Goal: Task Accomplishment & Management: Use online tool/utility

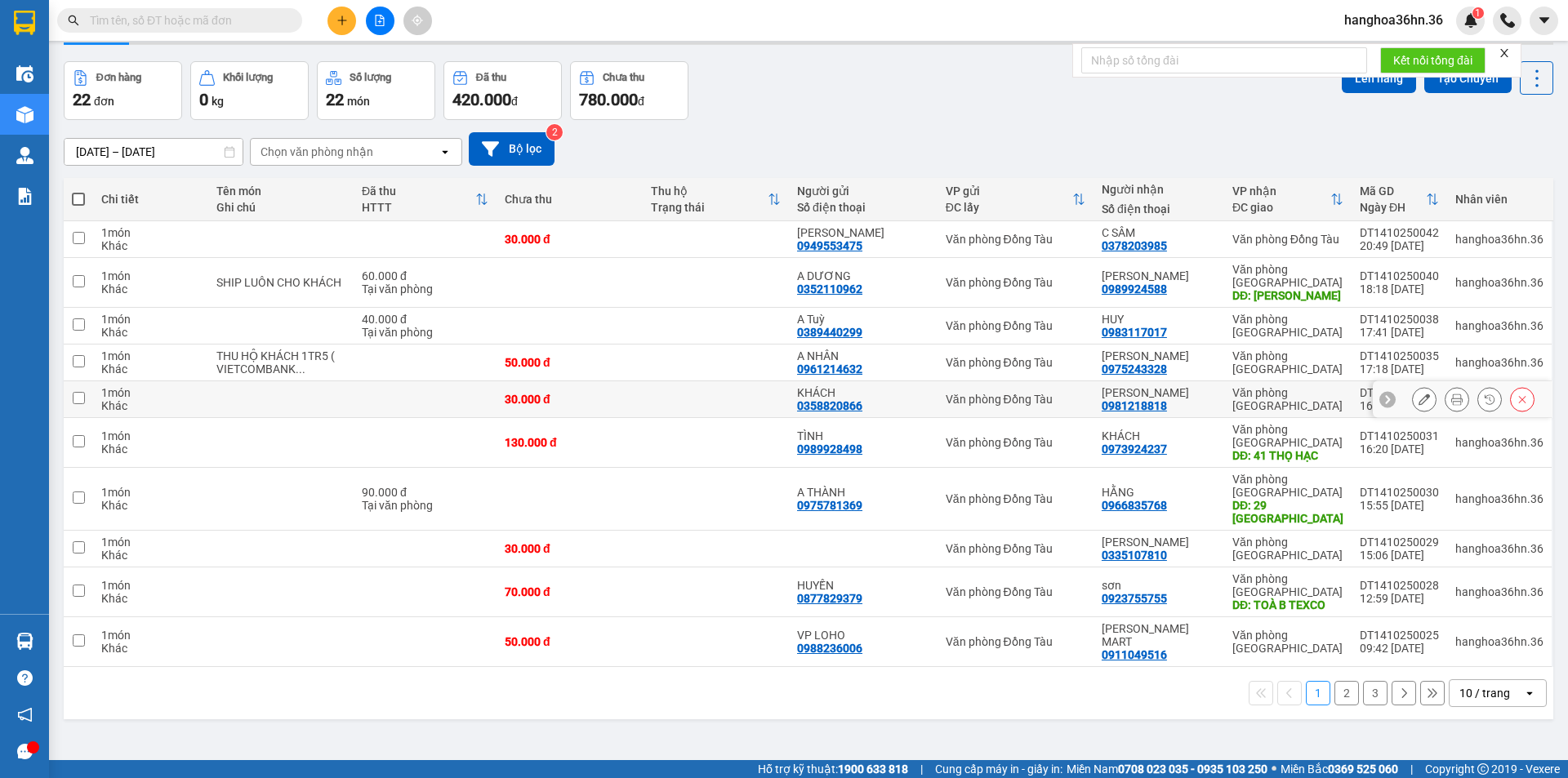
scroll to position [75, 0]
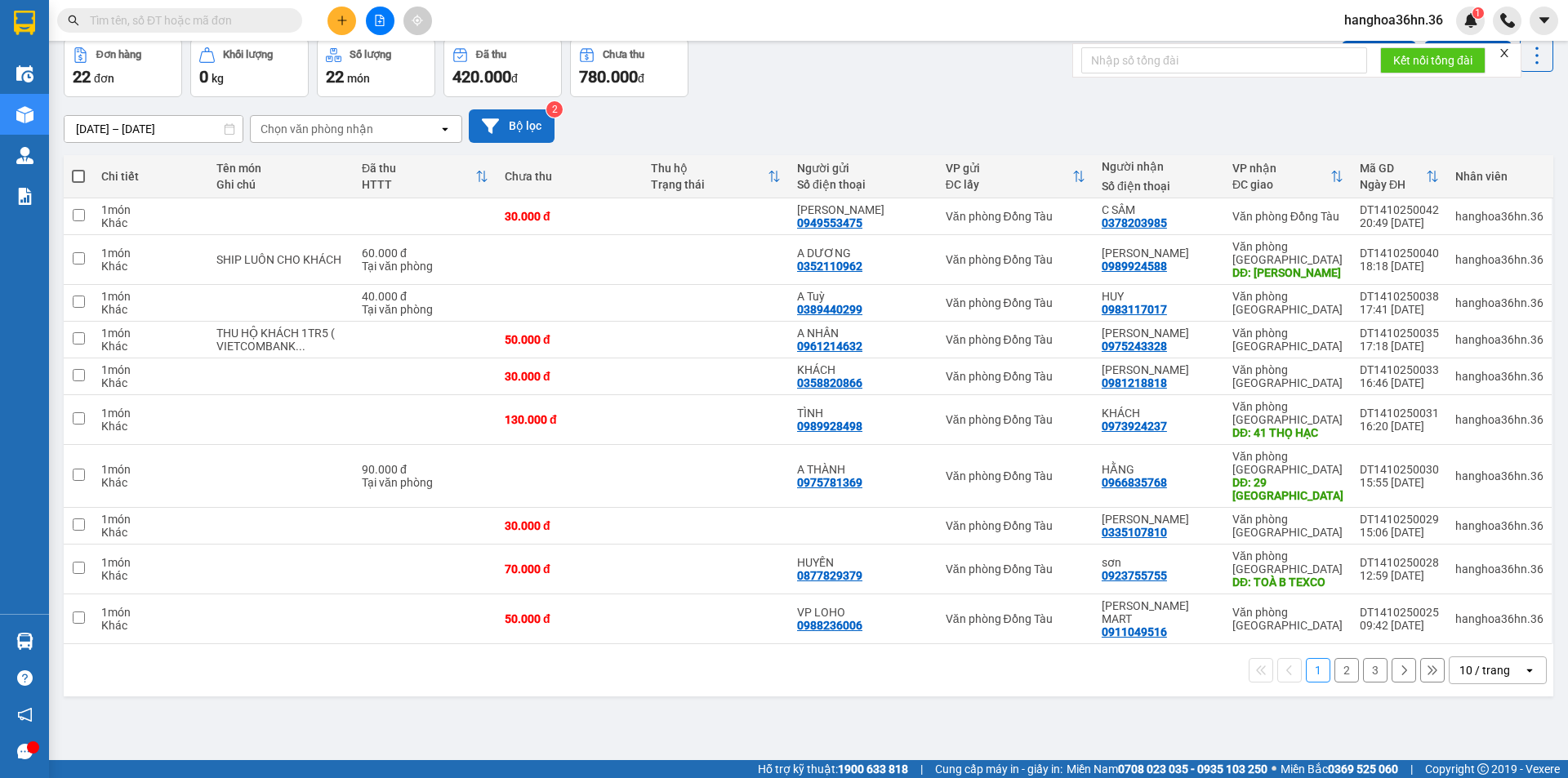
click at [508, 113] on button "Bộ lọc" at bounding box center [511, 126] width 86 height 33
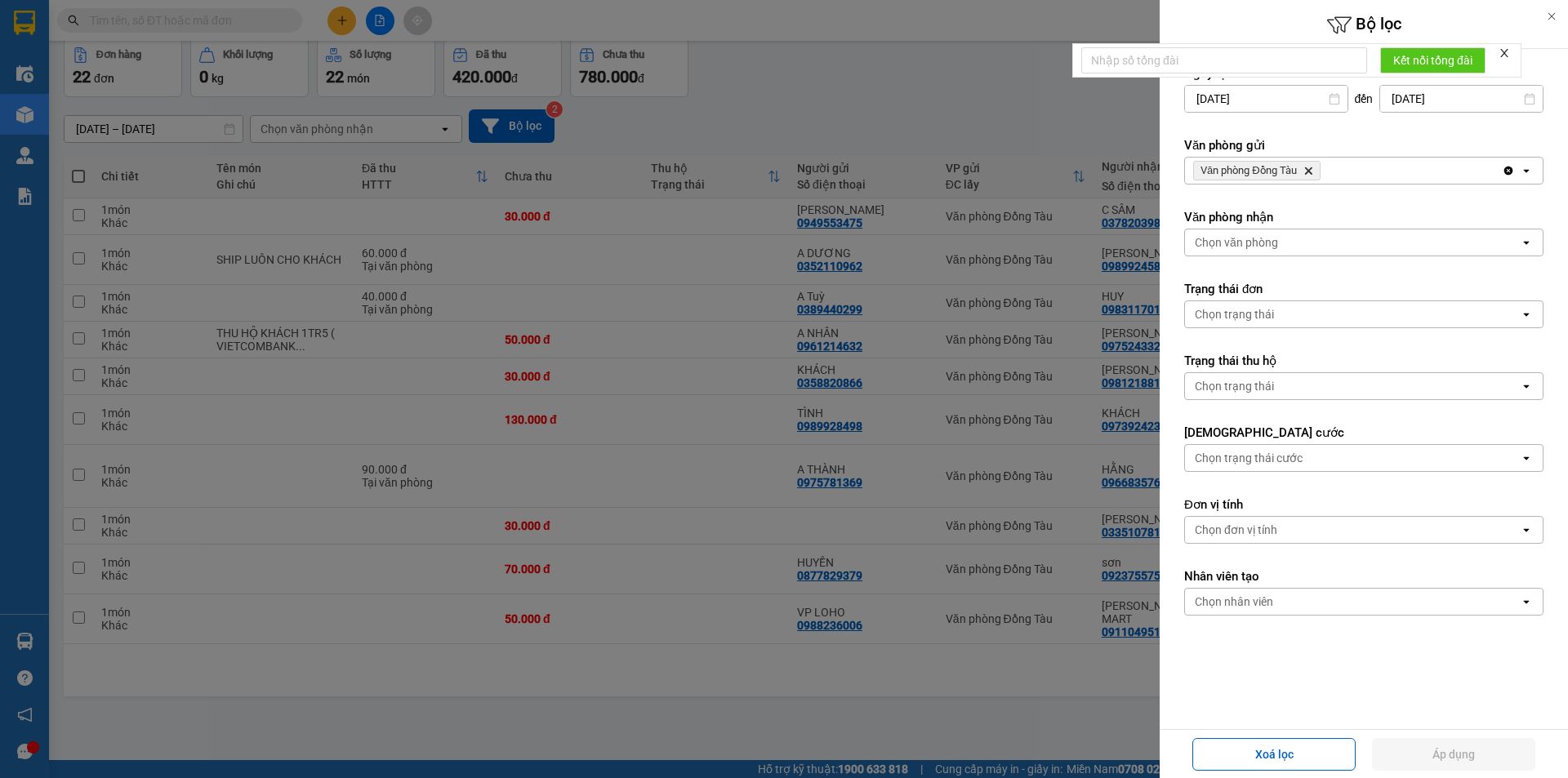
click at [679, 114] on div at bounding box center [784, 389] width 1568 height 778
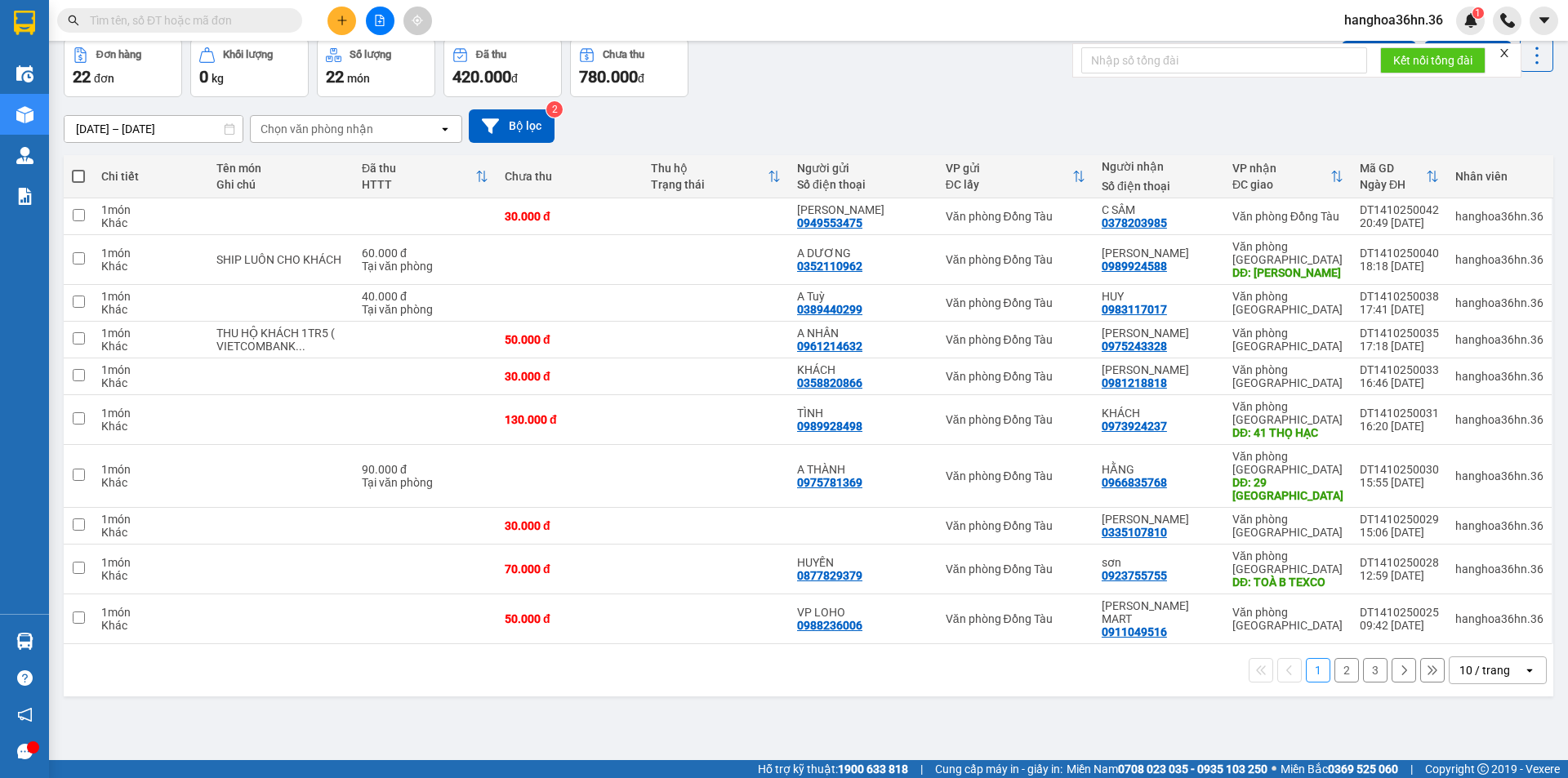
click at [1335, 660] on button "2" at bounding box center [1347, 671] width 24 height 24
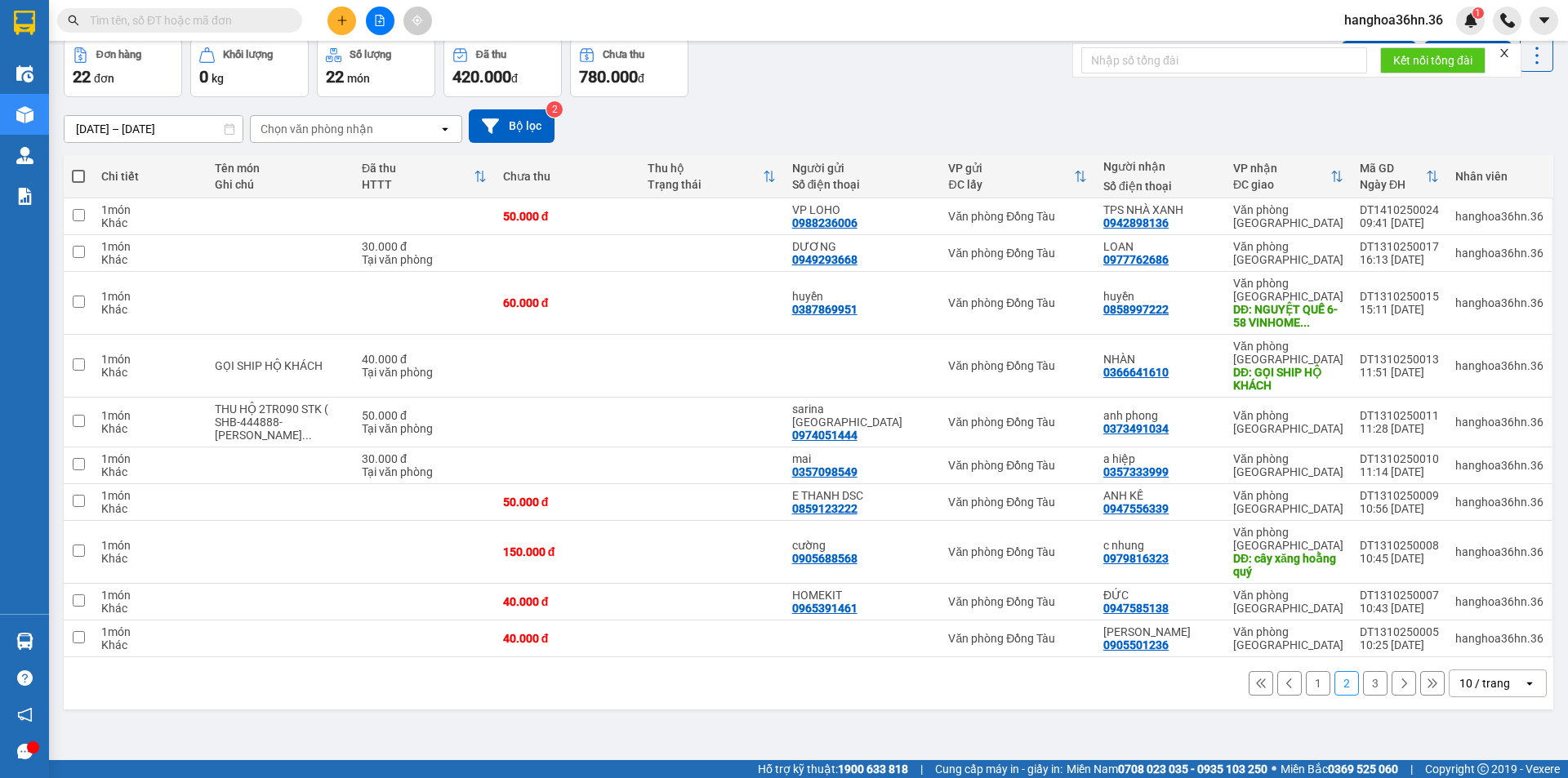
click at [1306, 671] on button "1" at bounding box center [1318, 684] width 24 height 24
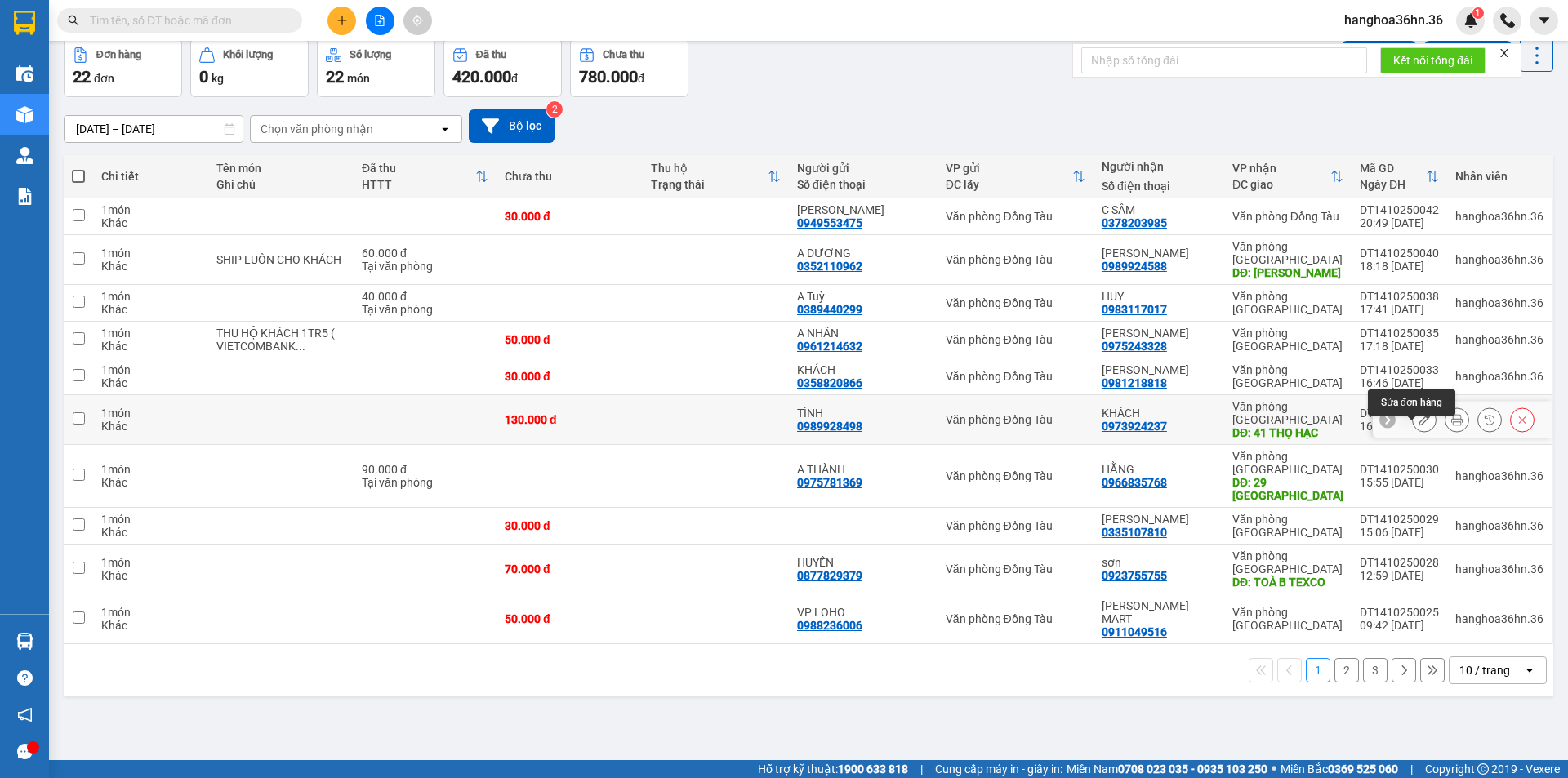
click at [1419, 425] on icon at bounding box center [1424, 420] width 11 height 11
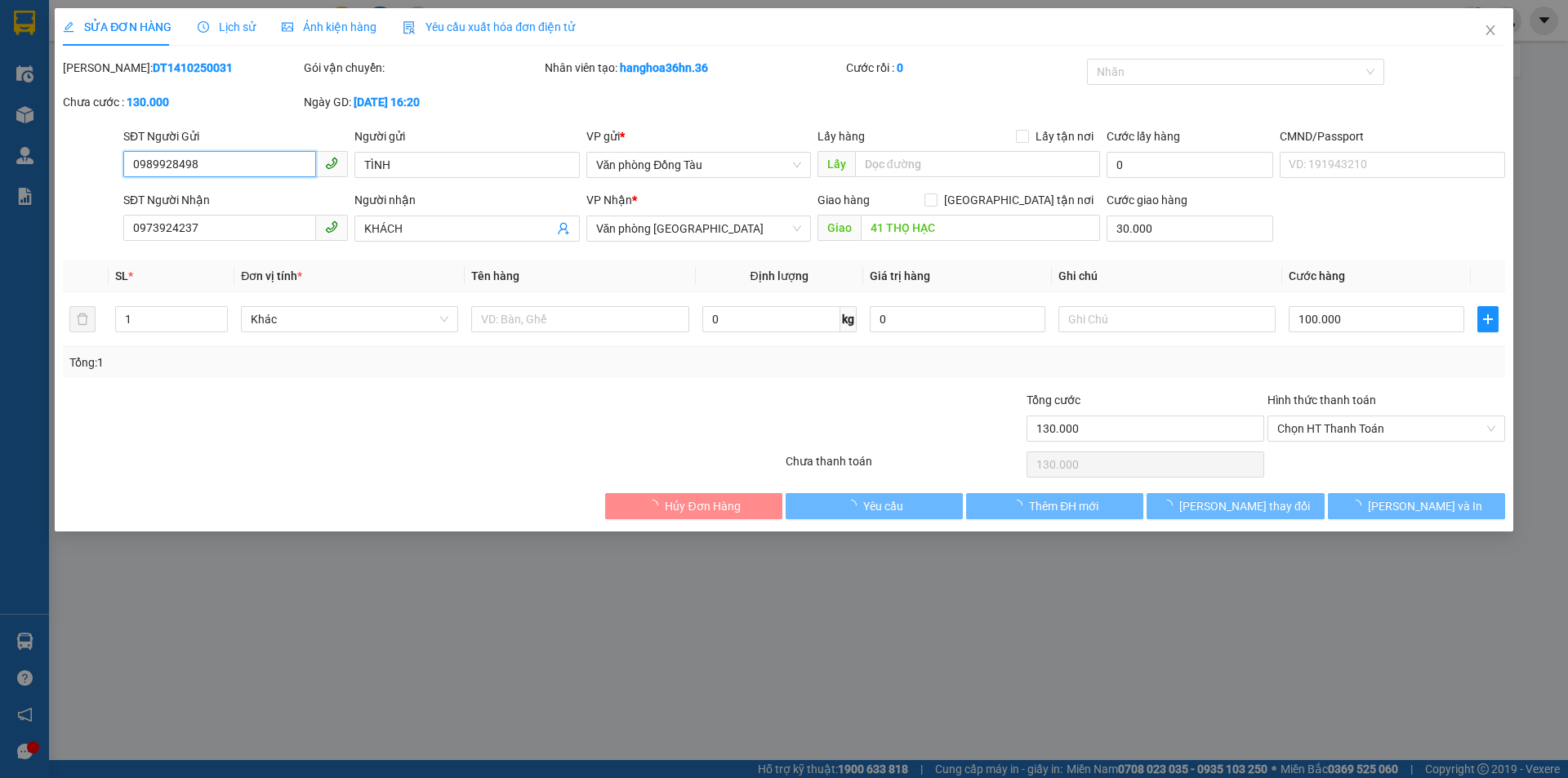
type input "0989928498"
type input "TÌNH"
type input "0973924237"
type input "KHÁCH"
type input "41 THỌ HẠC"
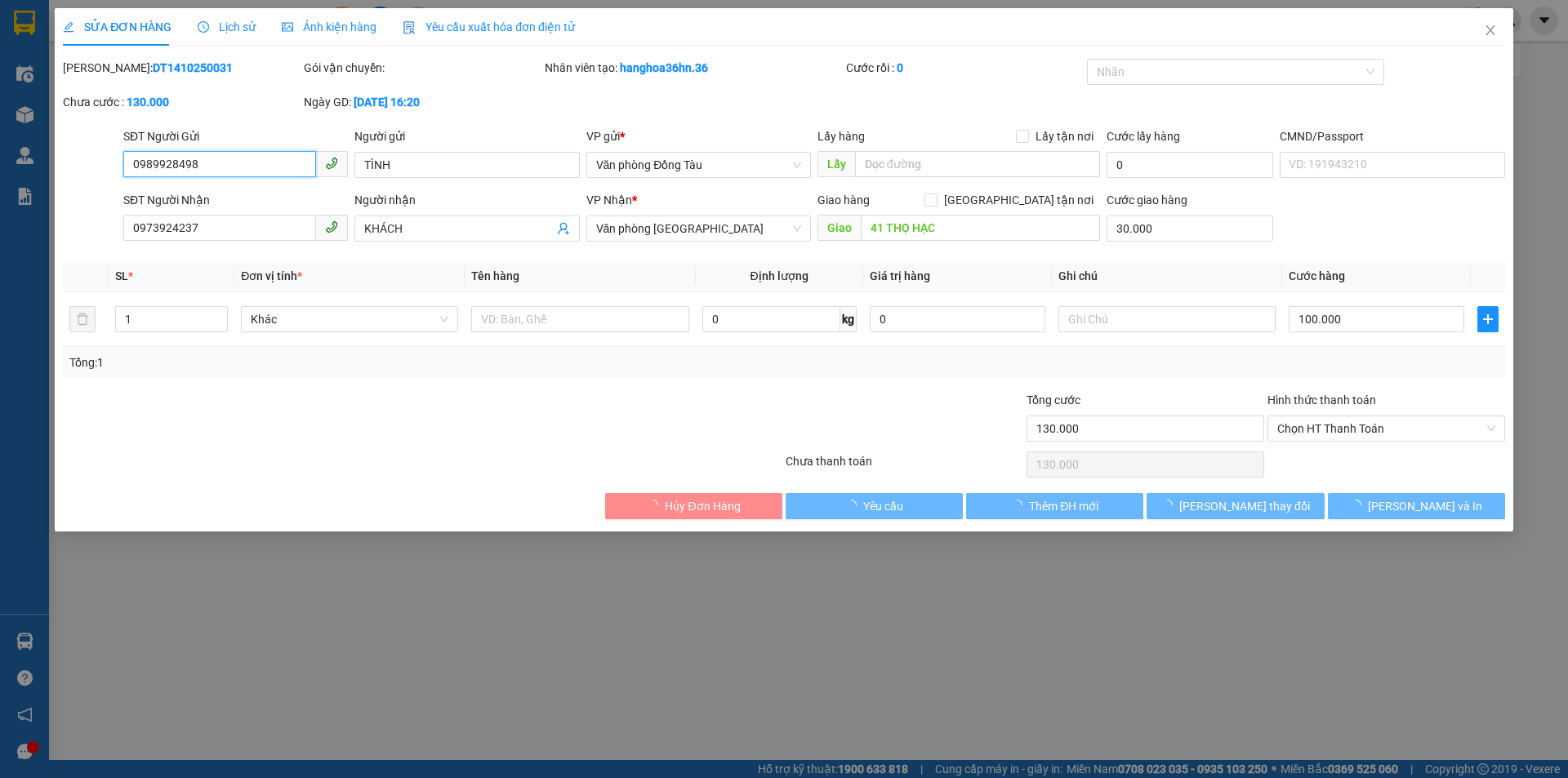
type input "30.000"
type input "130.000"
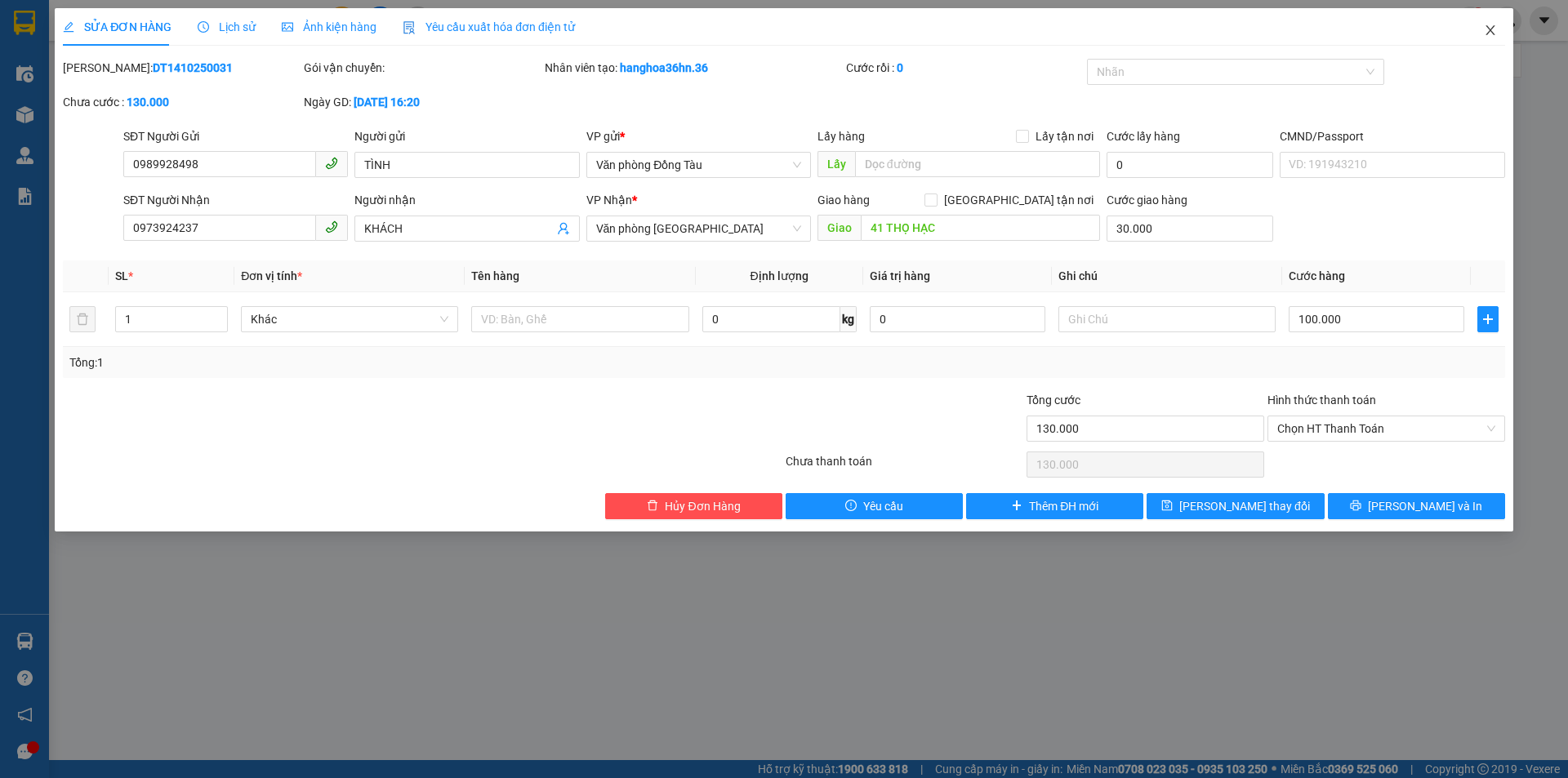
click at [1488, 29] on icon "close" at bounding box center [1490, 30] width 9 height 10
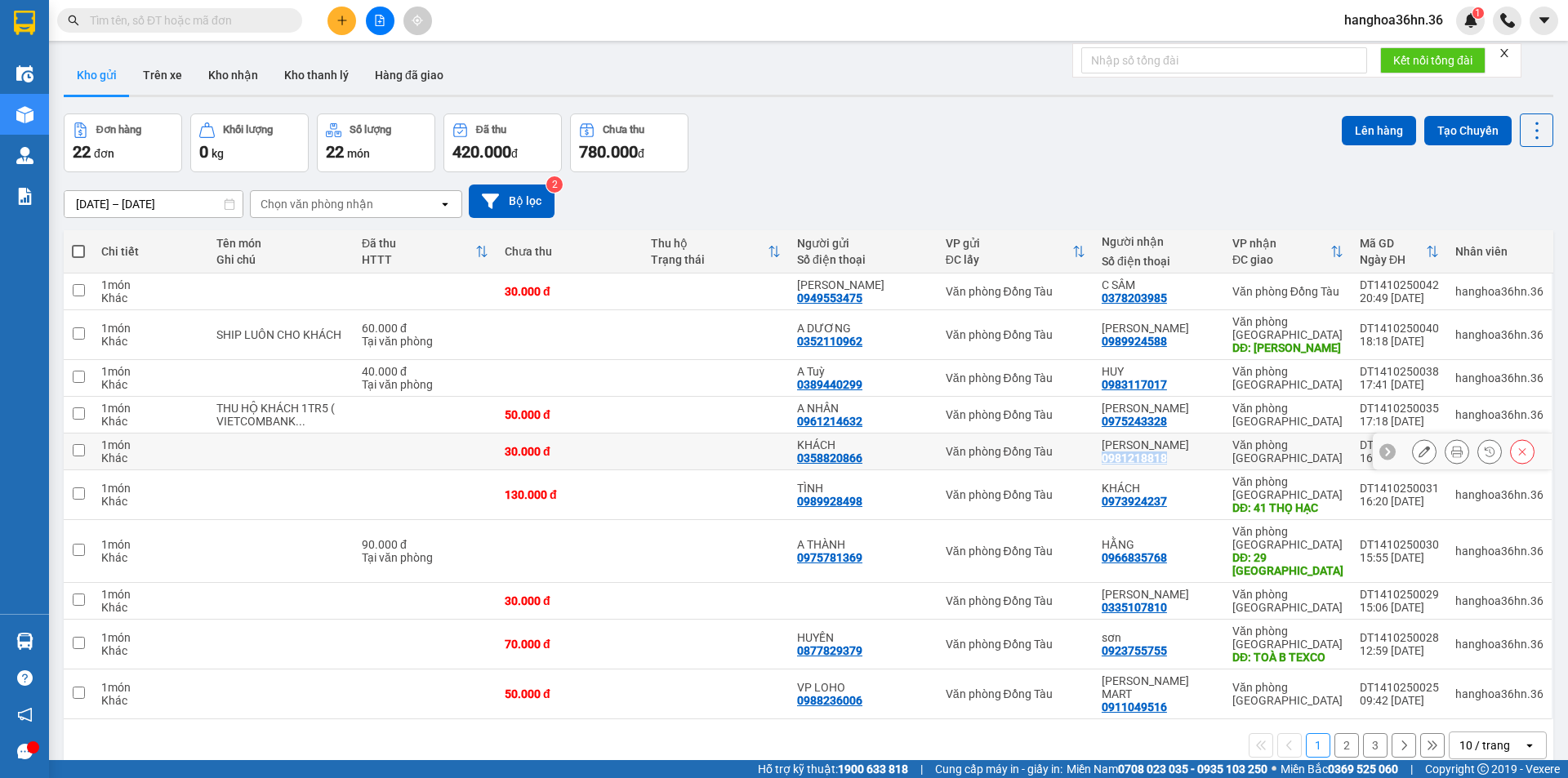
drag, startPoint x: 1174, startPoint y: 470, endPoint x: 1108, endPoint y: 471, distance: 66.0
click at [1108, 465] on div "THANH THẢO 0981218818" at bounding box center [1159, 452] width 114 height 26
checkbox input "true"
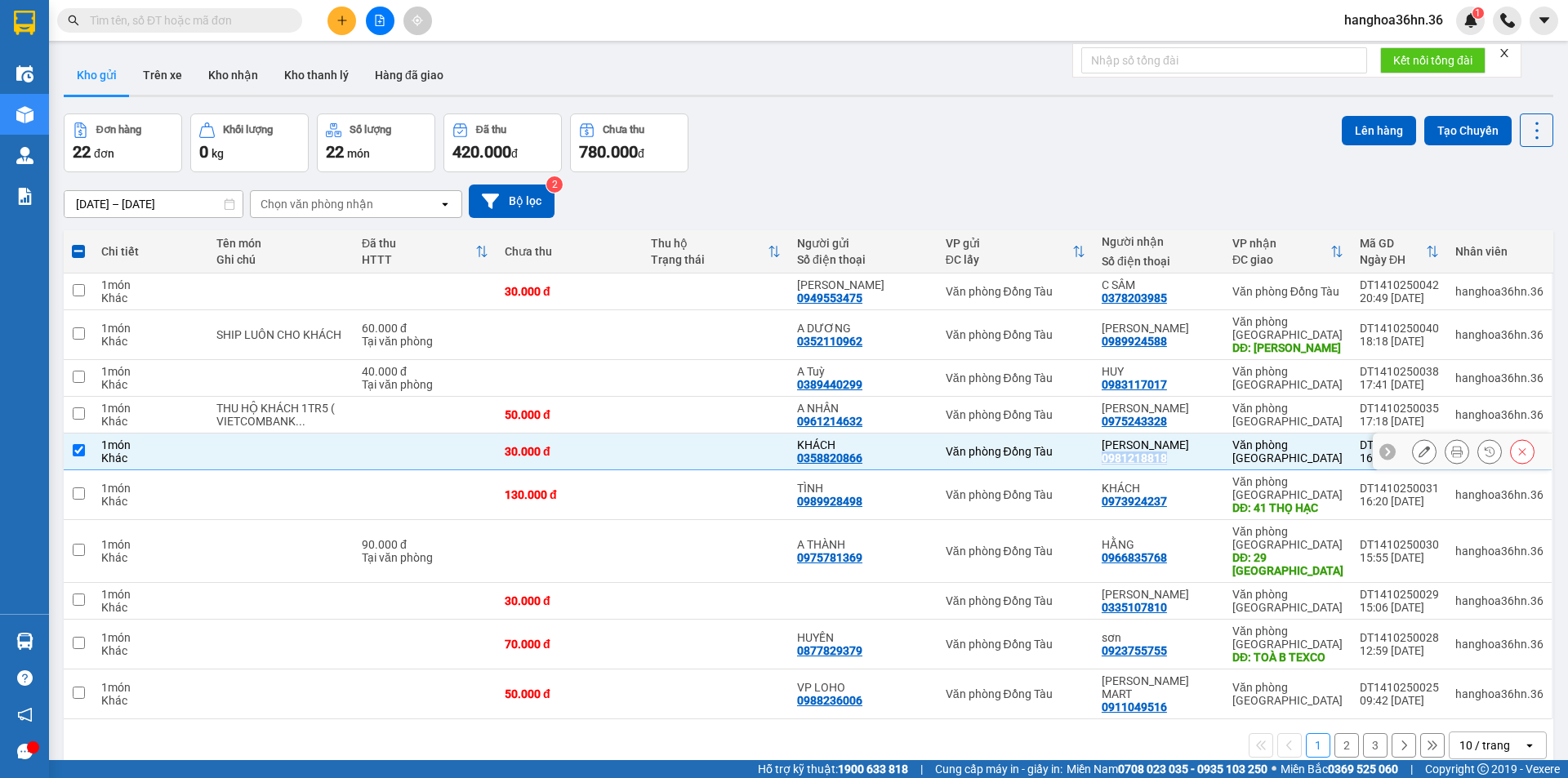
copy div "0981218818"
drag, startPoint x: 1173, startPoint y: 432, endPoint x: 1109, endPoint y: 434, distance: 64.0
click at [1109, 428] on div "[PERSON_NAME] 0975243328" at bounding box center [1159, 415] width 114 height 26
checkbox input "true"
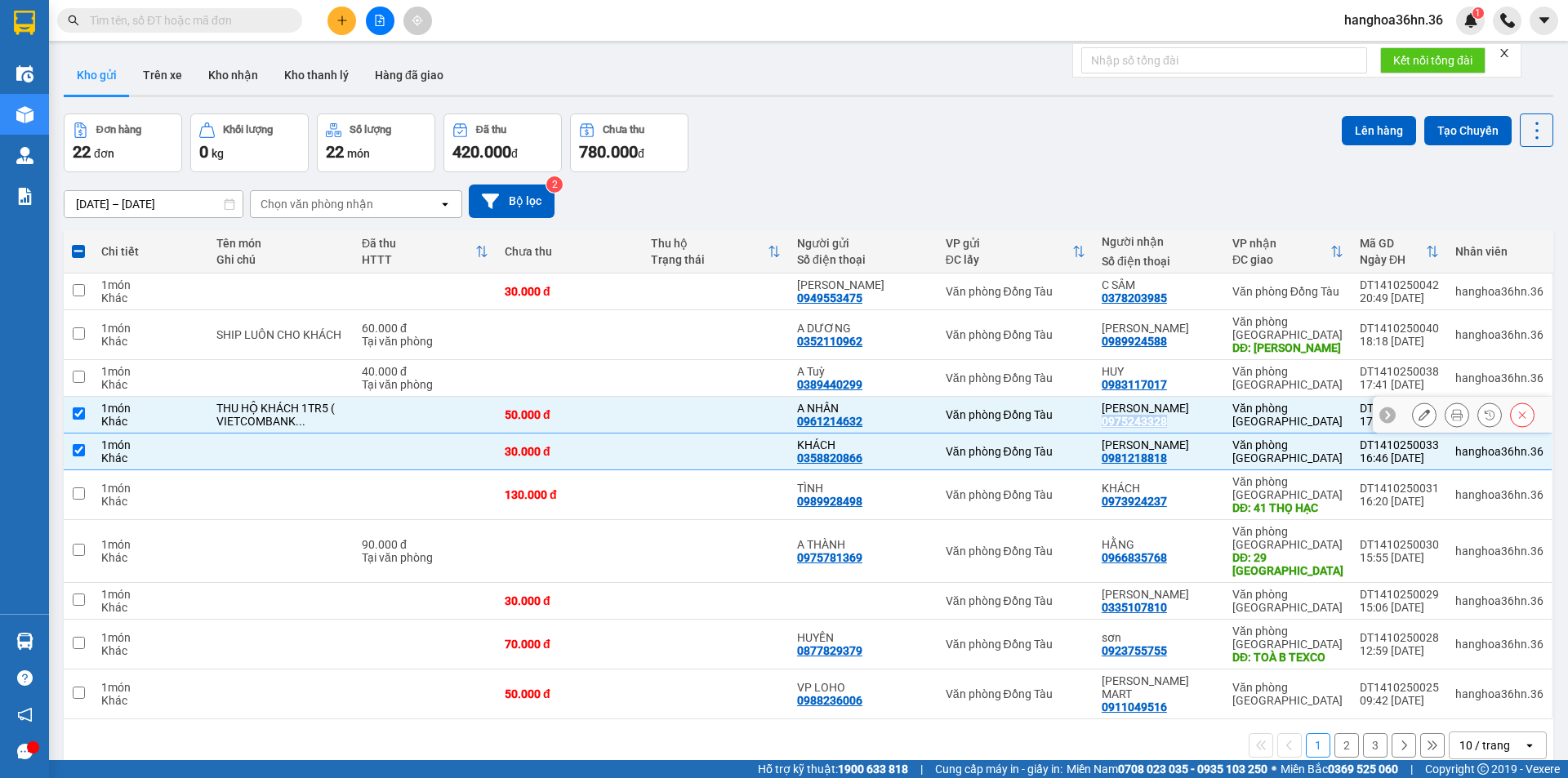
copy div "0975243328"
drag, startPoint x: 1176, startPoint y: 395, endPoint x: 1108, endPoint y: 396, distance: 68.0
click at [1108, 391] on div "HUY 0983117017" at bounding box center [1159, 378] width 114 height 26
checkbox input "true"
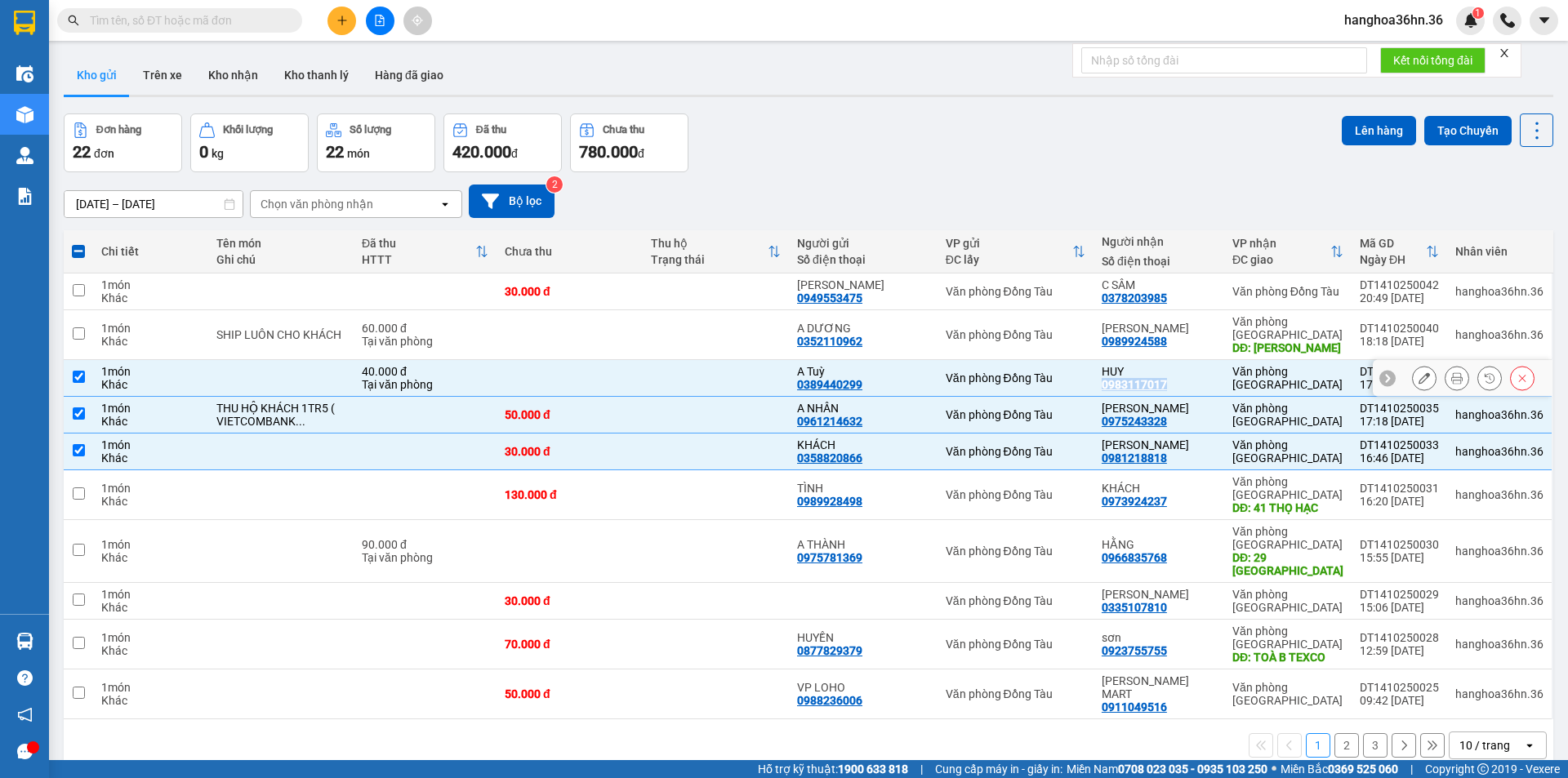
copy div "0983117017"
drag, startPoint x: 1172, startPoint y: 294, endPoint x: 1110, endPoint y: 293, distance: 62.0
click at [1110, 293] on div "C SÂM 0378203985" at bounding box center [1159, 292] width 114 height 26
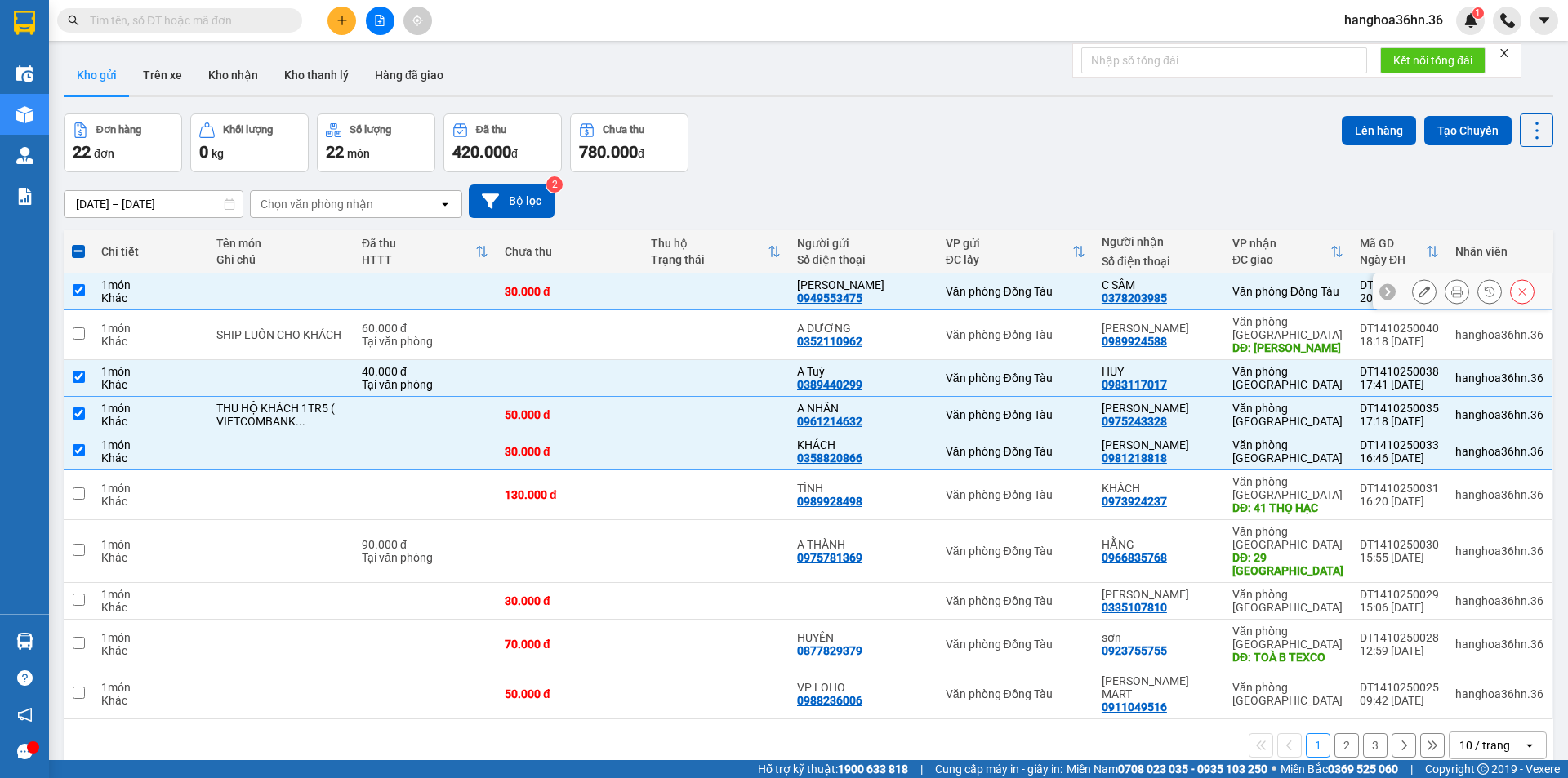
click at [1177, 300] on div "C SÂM 0378203985" at bounding box center [1159, 292] width 114 height 26
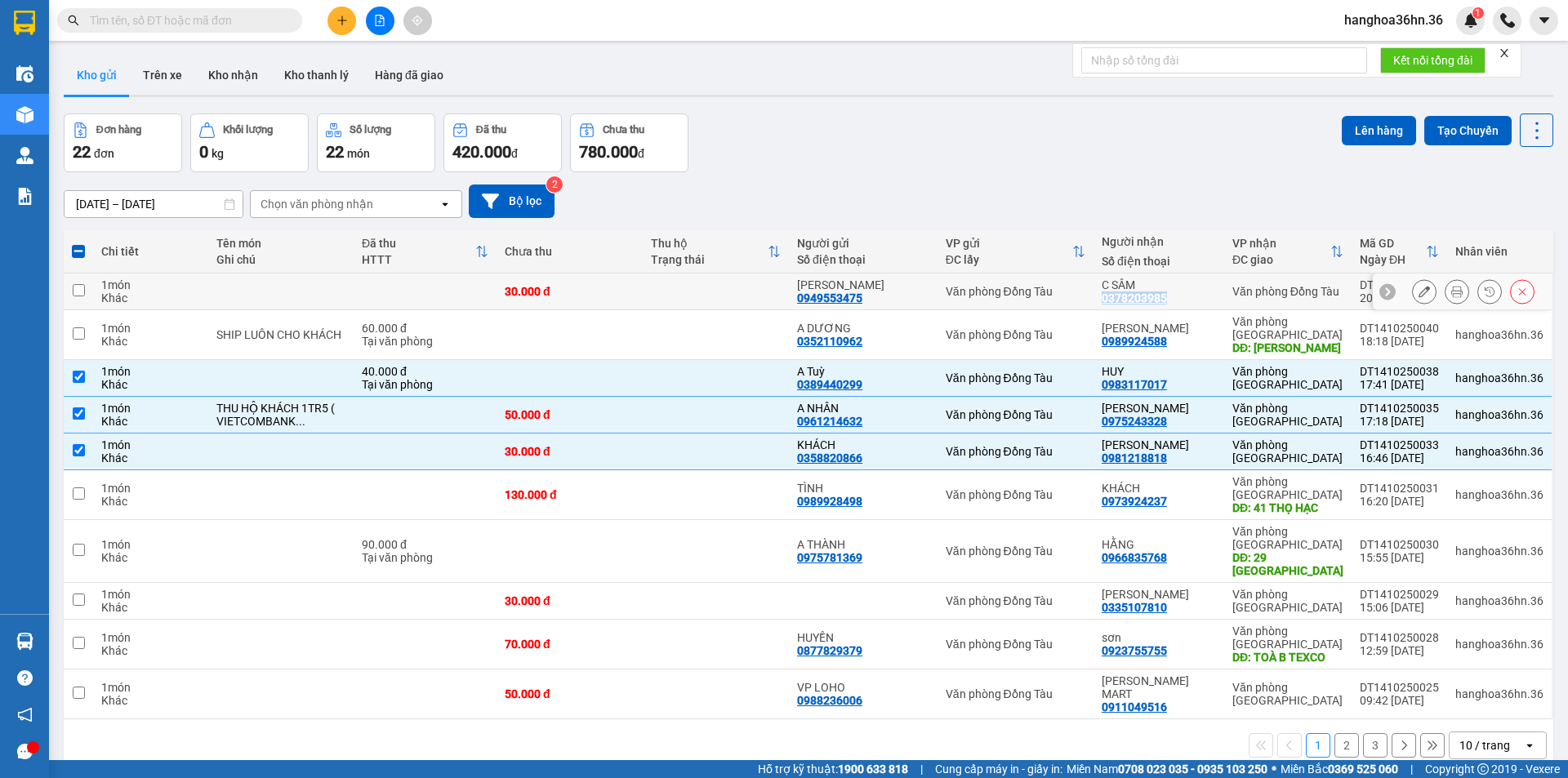
drag, startPoint x: 1173, startPoint y: 297, endPoint x: 1108, endPoint y: 297, distance: 65.0
click at [1108, 297] on div "C SÂM 0378203985" at bounding box center [1159, 292] width 114 height 26
checkbox input "true"
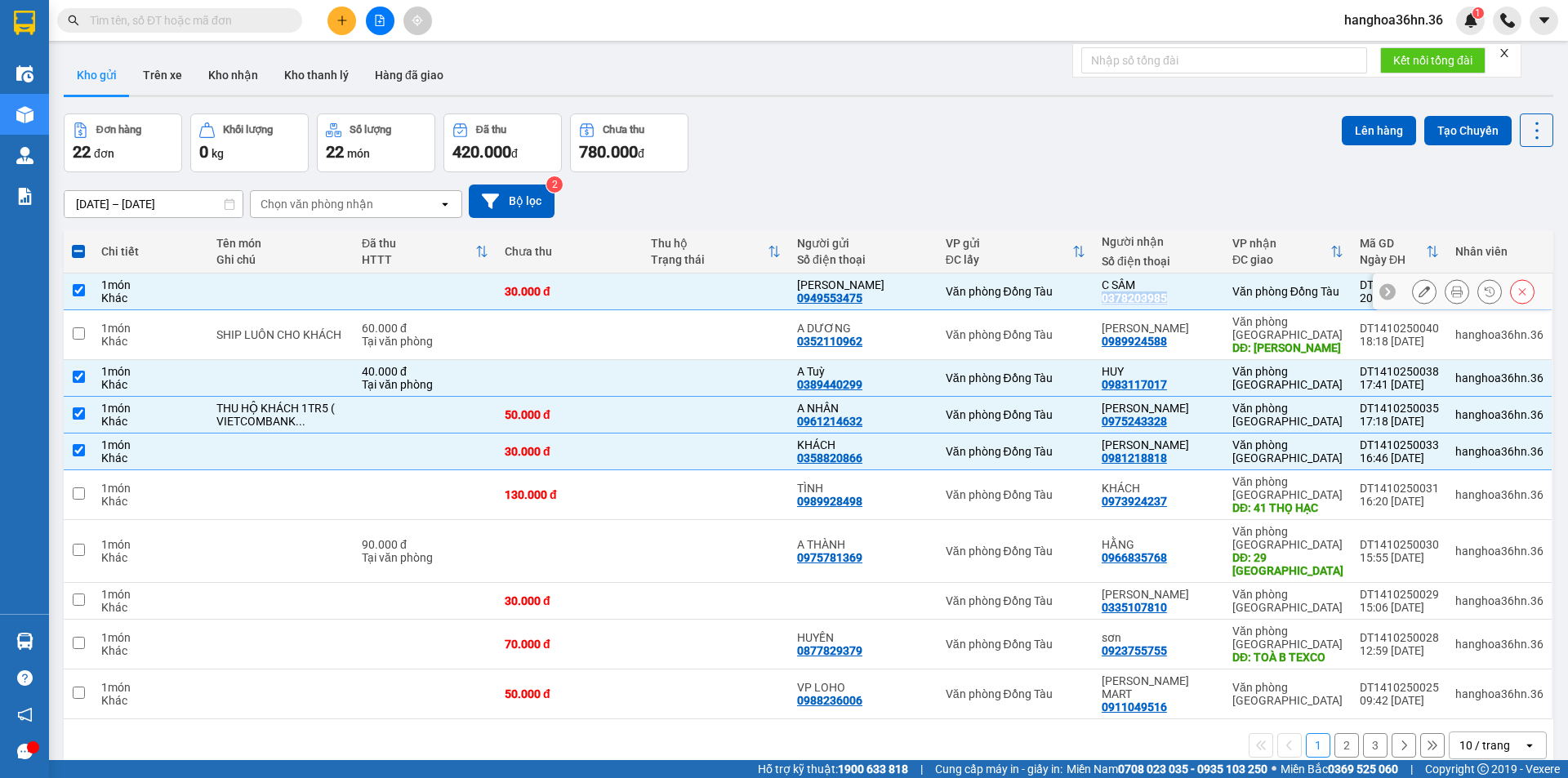
copy div "0378203985"
drag, startPoint x: 1171, startPoint y: 346, endPoint x: 1102, endPoint y: 347, distance: 69.0
click at [1102, 347] on td "C HUYỀN 0989924588" at bounding box center [1159, 335] width 131 height 50
checkbox input "true"
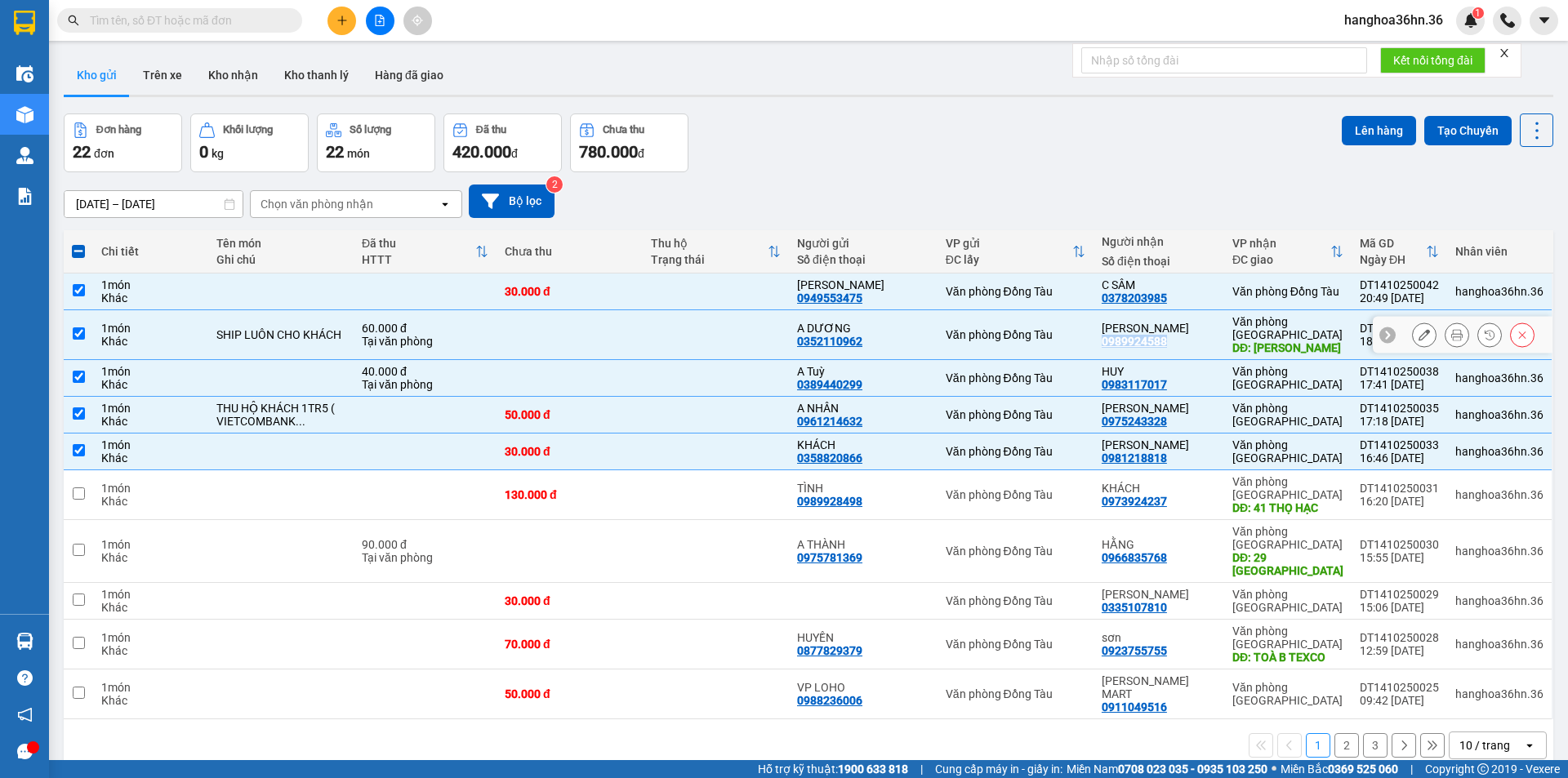
copy div "0989924588"
click at [642, 471] on td "30.000 đ" at bounding box center [570, 452] width 146 height 37
checkbox input "false"
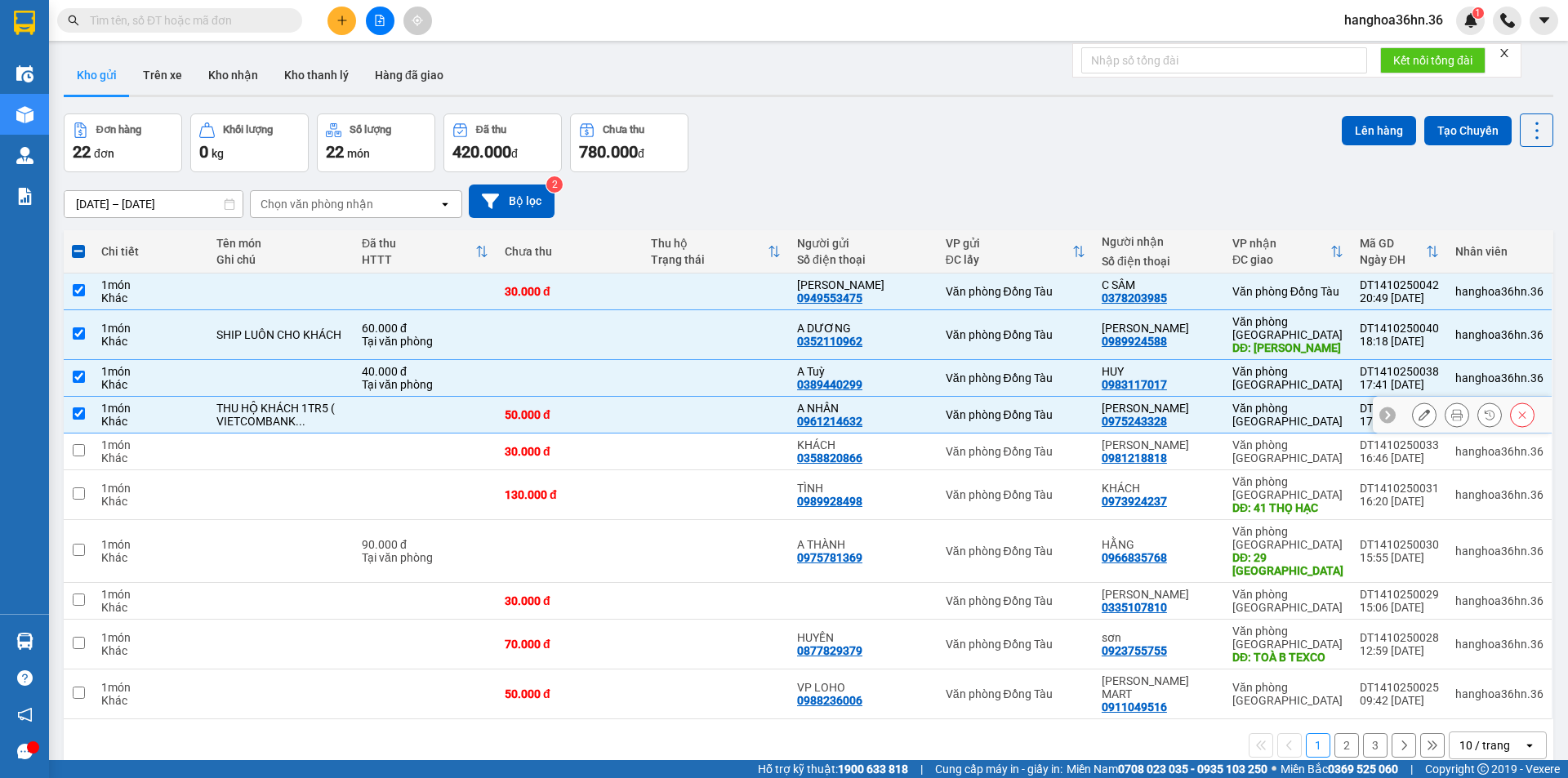
click at [643, 431] on td "50.000 đ" at bounding box center [570, 416] width 146 height 37
checkbox input "false"
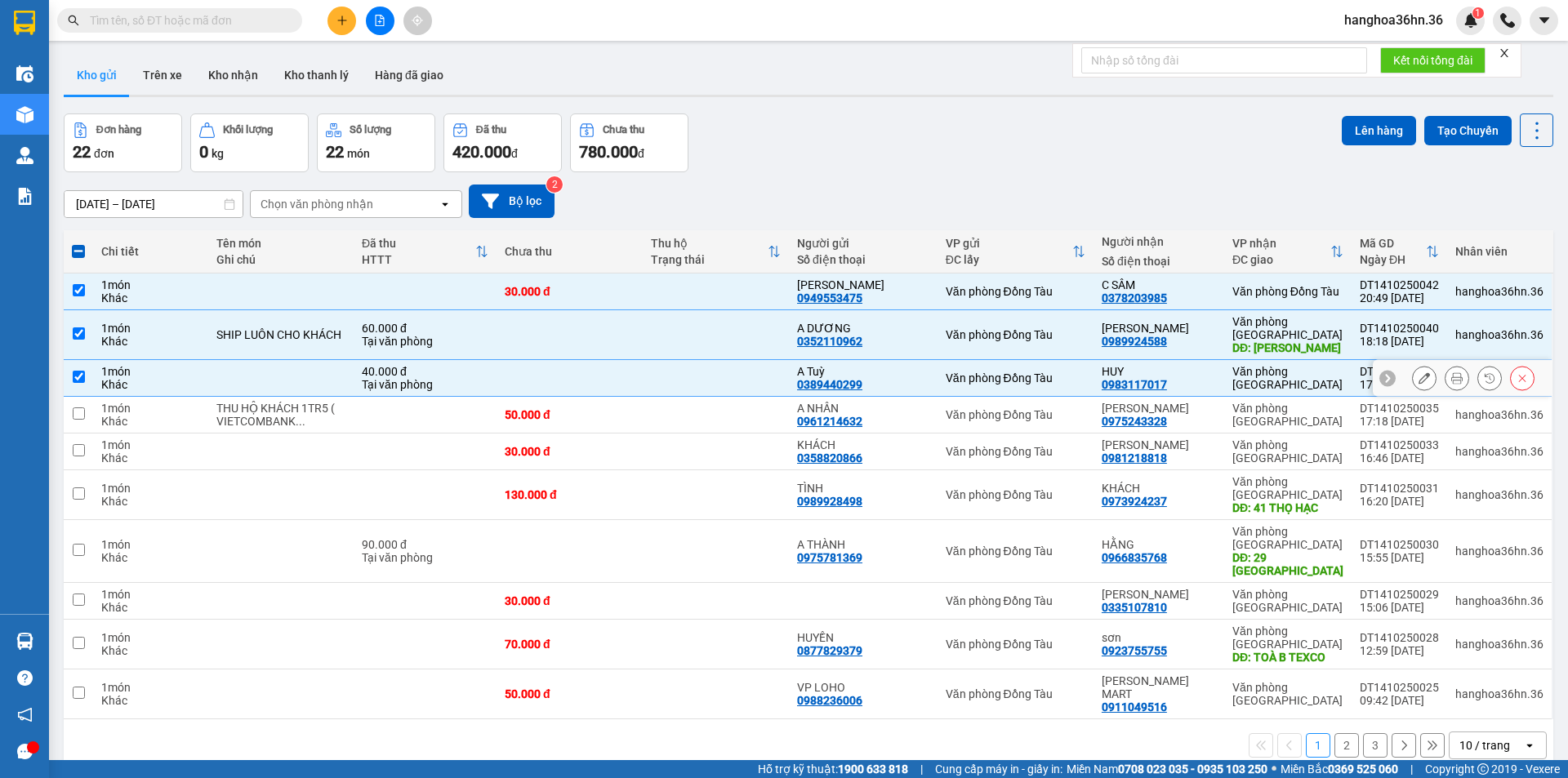
click at [653, 387] on td at bounding box center [716, 379] width 146 height 37
checkbox input "false"
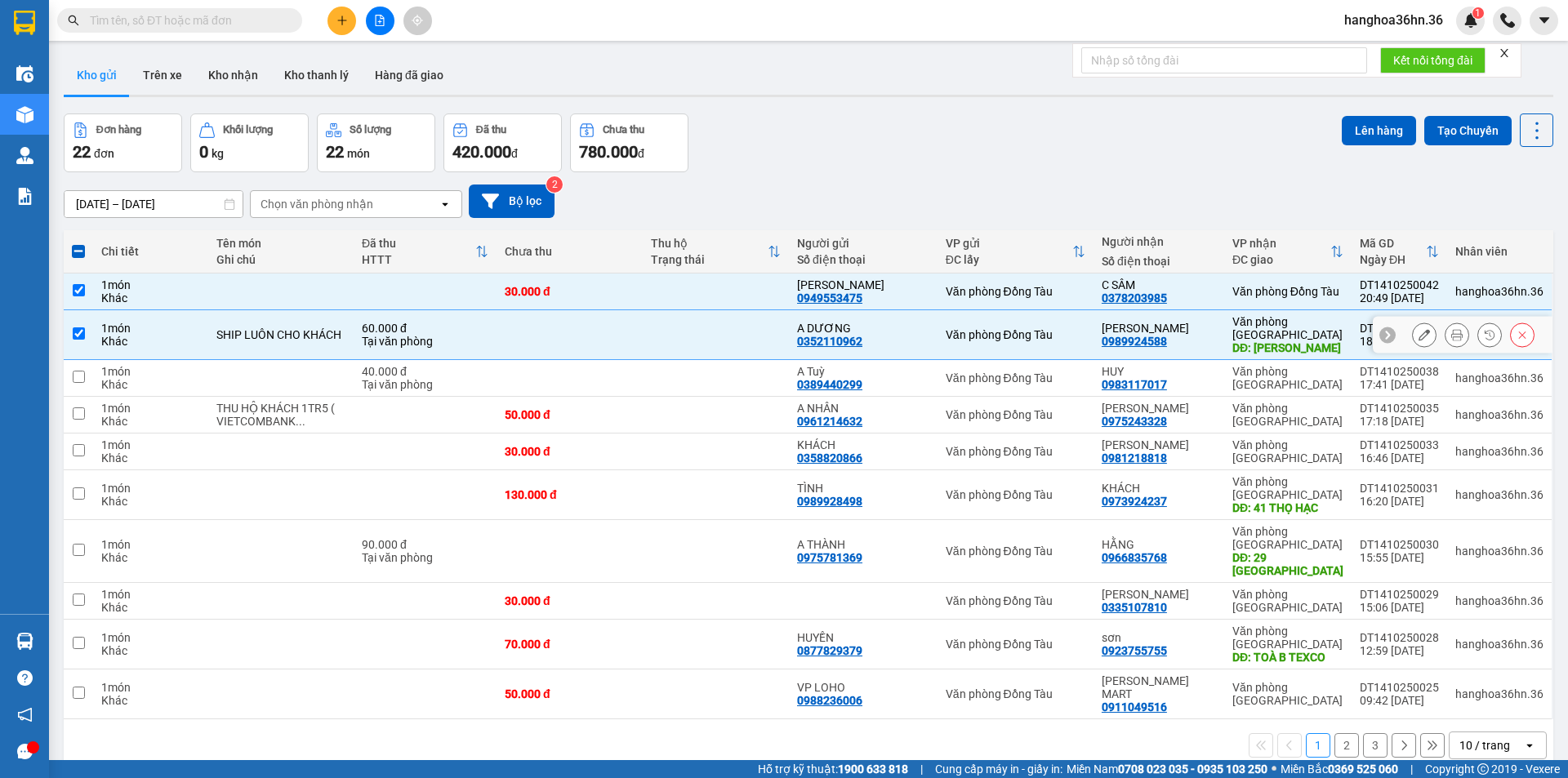
click at [649, 351] on td at bounding box center [716, 335] width 146 height 50
checkbox input "false"
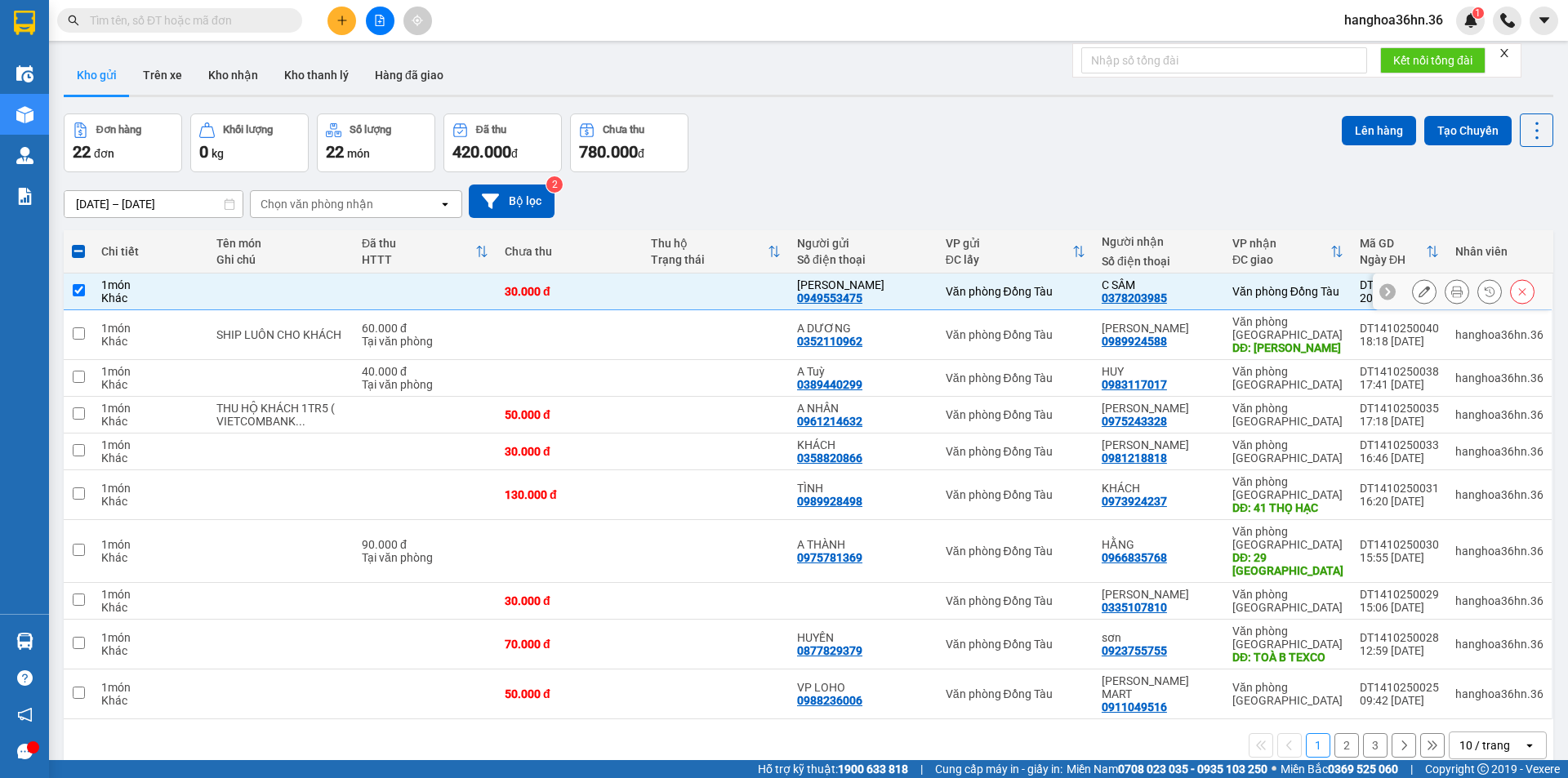
click at [654, 294] on td at bounding box center [716, 292] width 146 height 37
checkbox input "false"
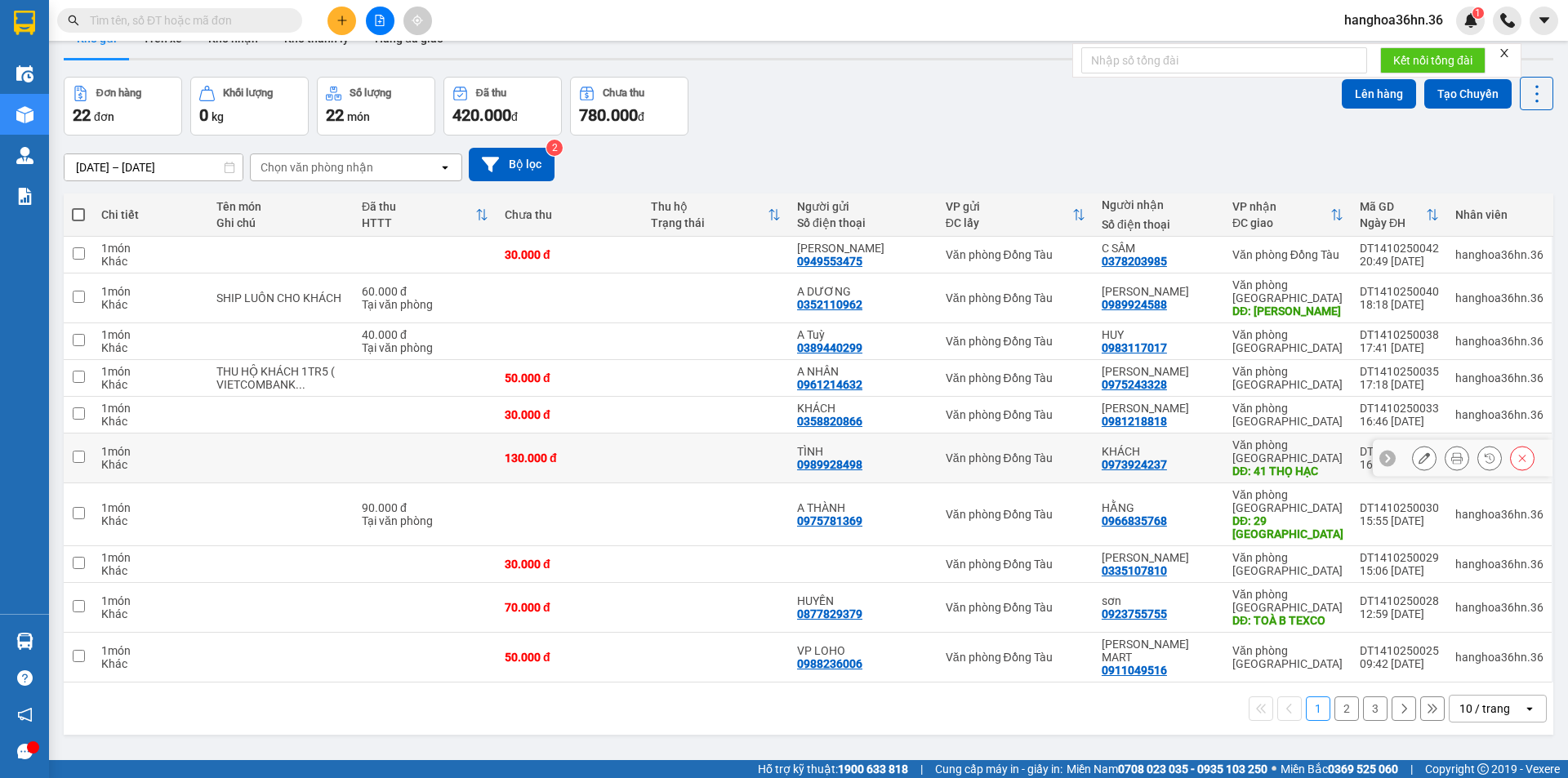
scroll to position [75, 0]
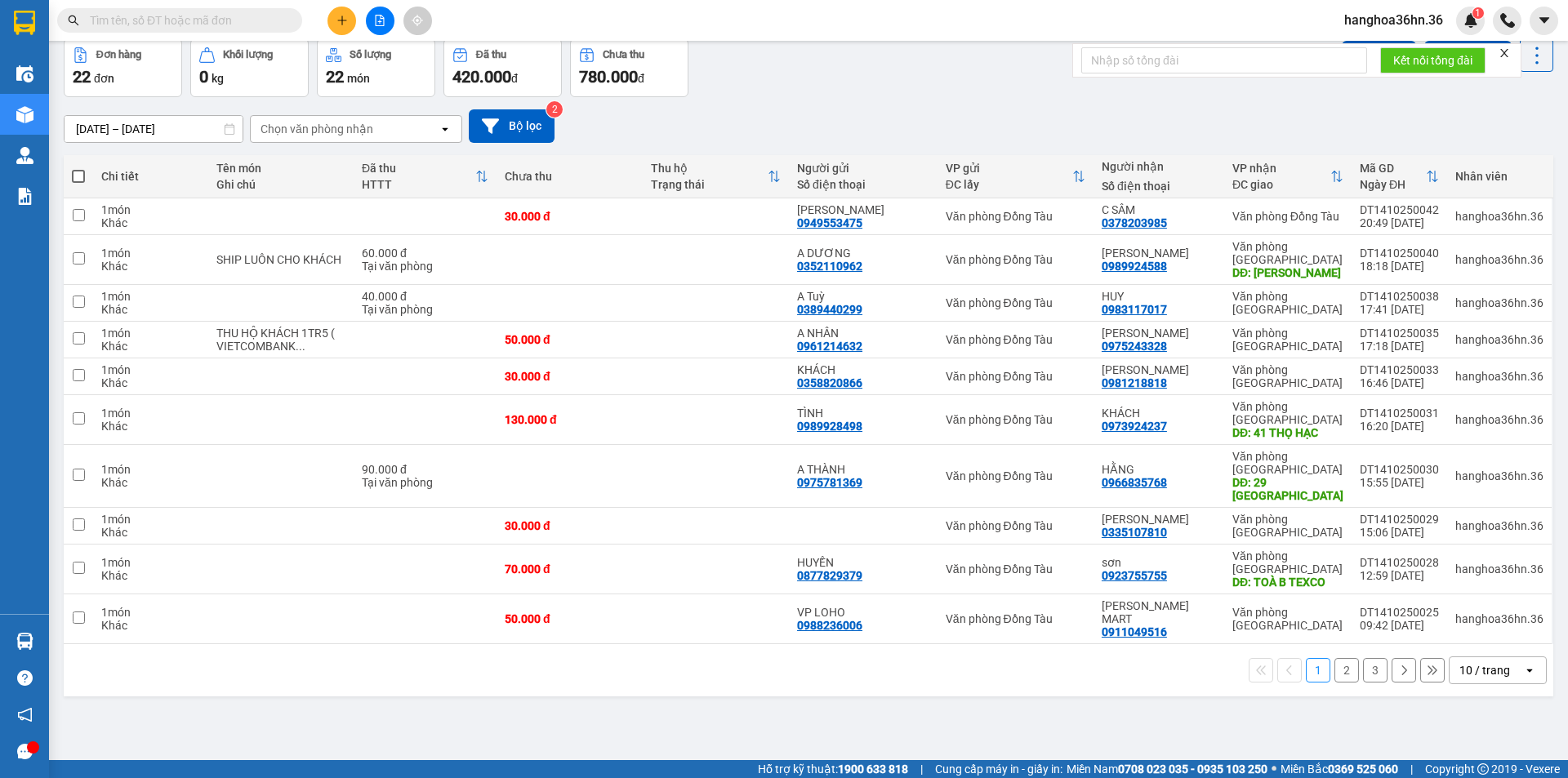
click at [1335, 659] on button "2" at bounding box center [1347, 671] width 24 height 24
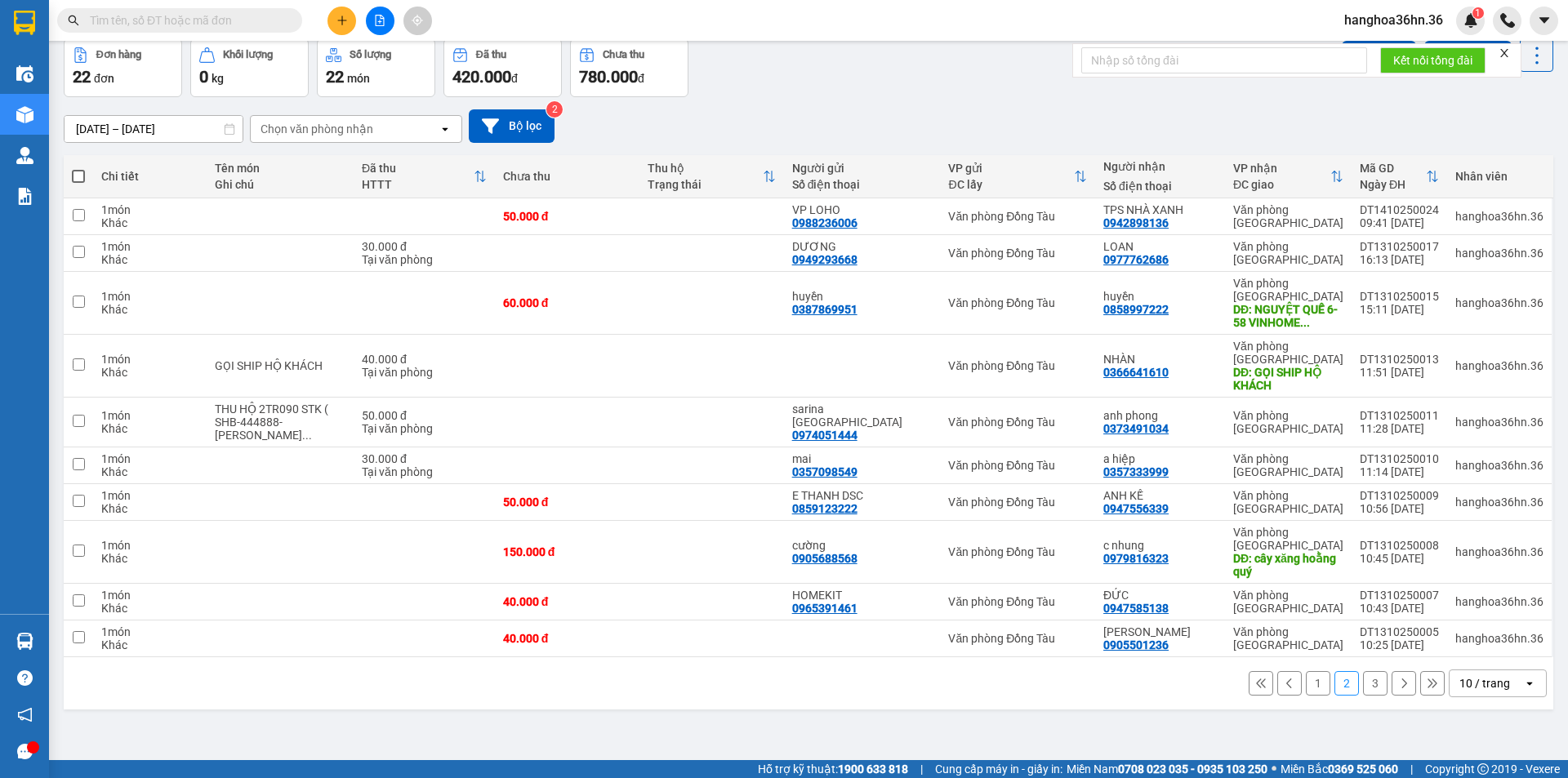
click at [169, 134] on input "[DATE] – [DATE]" at bounding box center [154, 129] width 178 height 26
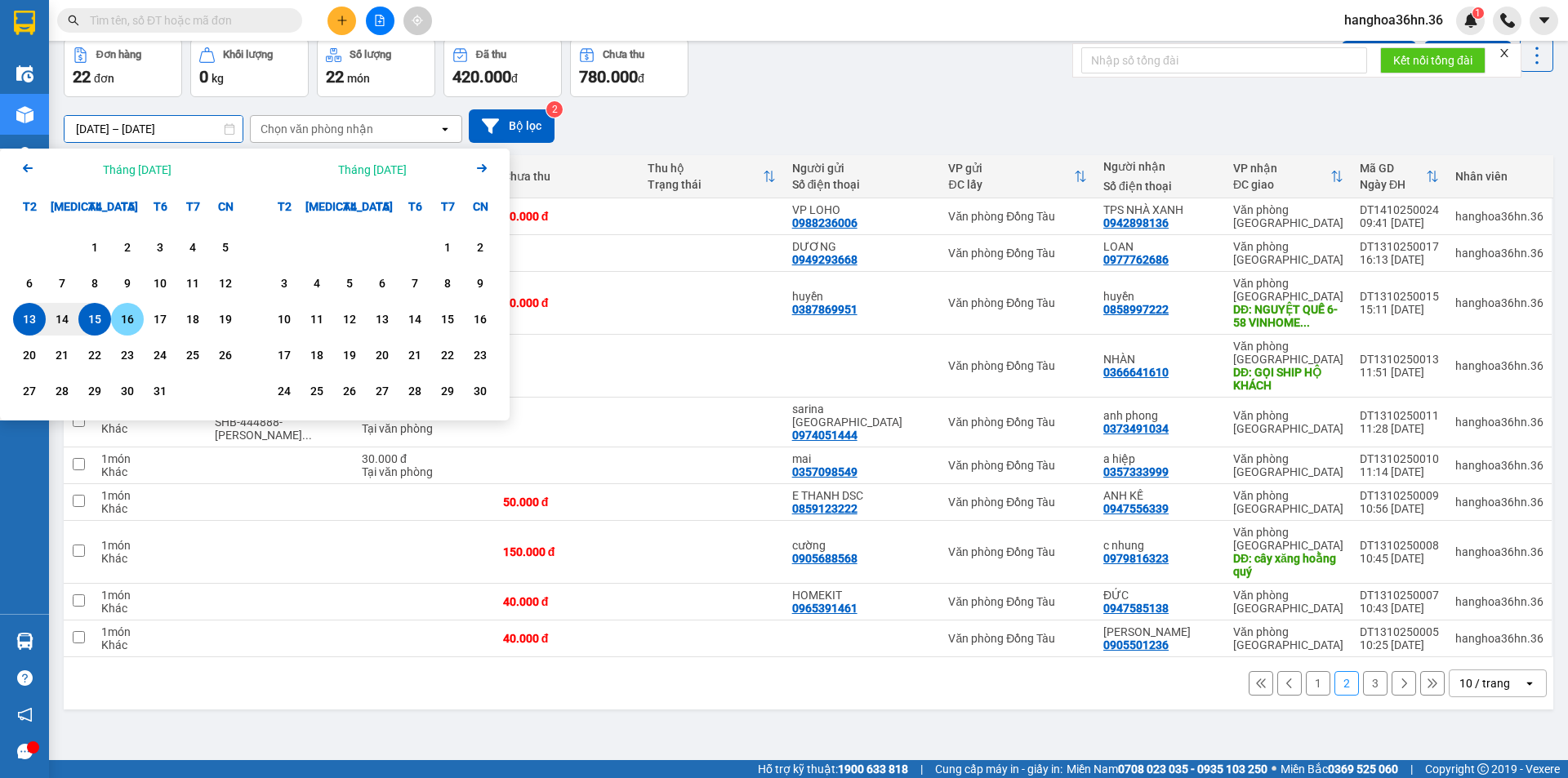
click at [128, 318] on div "16" at bounding box center [127, 319] width 23 height 19
click at [100, 320] on div "15" at bounding box center [94, 319] width 23 height 19
type input "[DATE] – [DATE]"
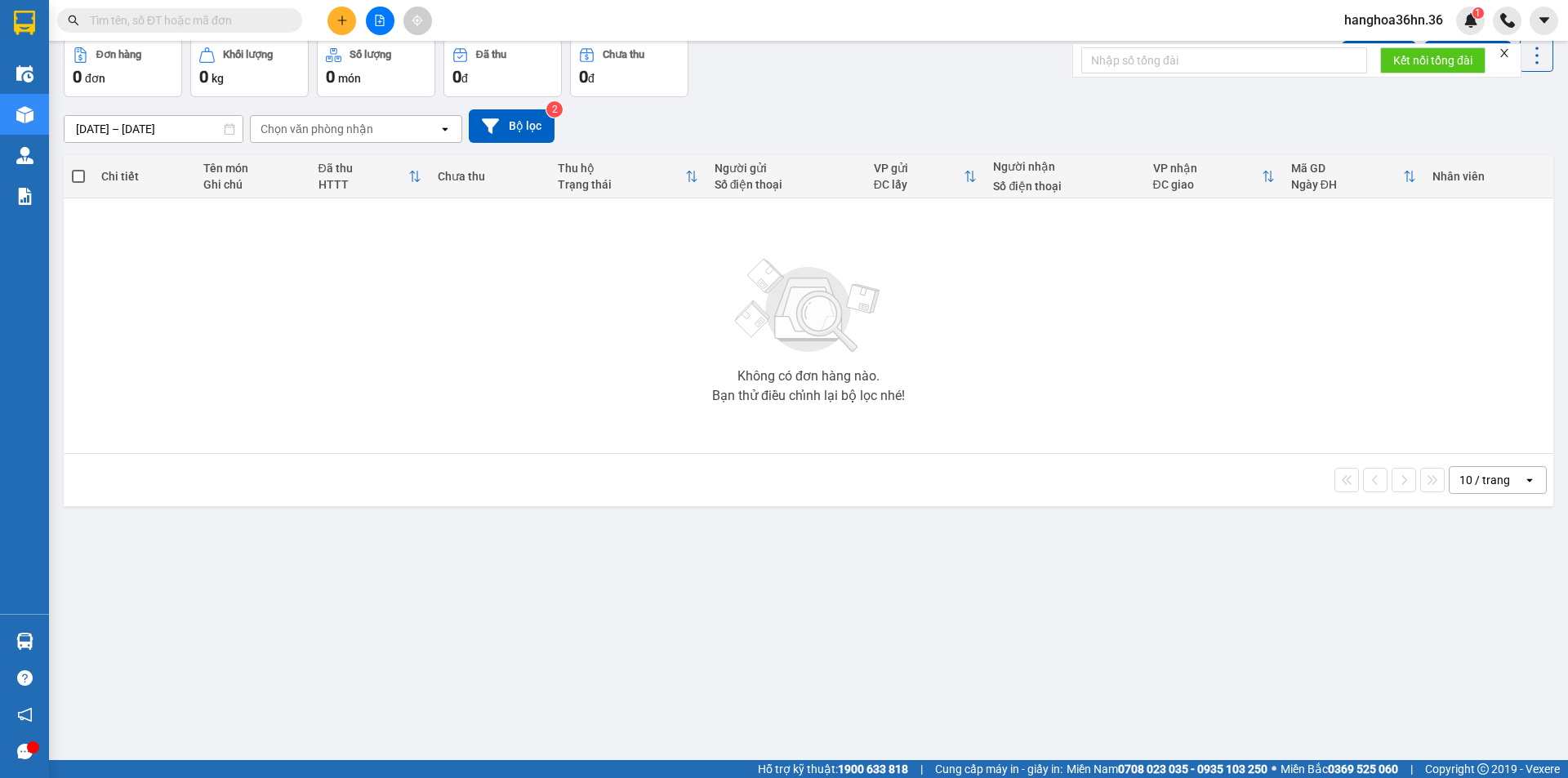
scroll to position [0, 0]
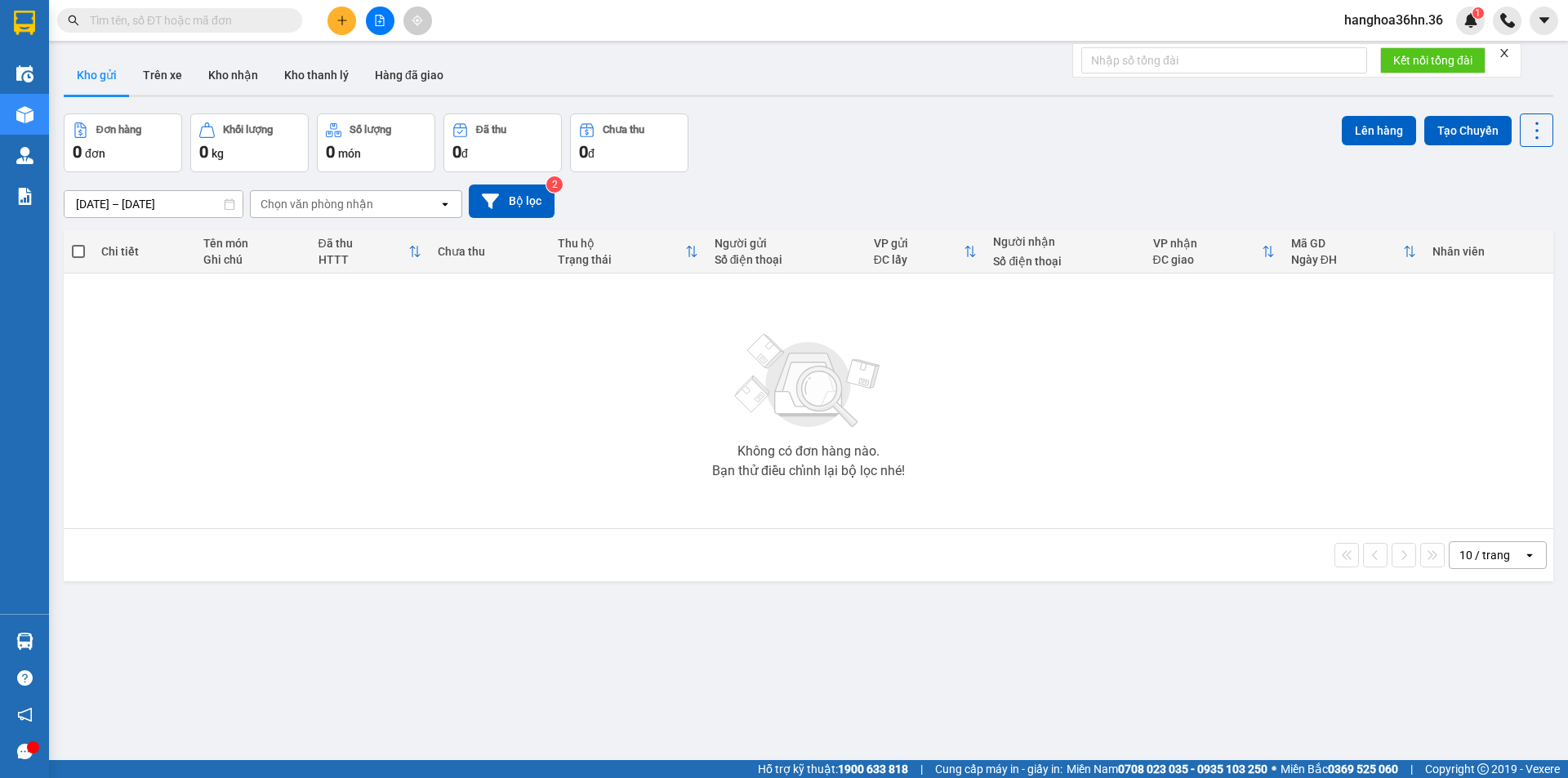
click at [169, 209] on input "[DATE] – [DATE]" at bounding box center [154, 204] width 178 height 26
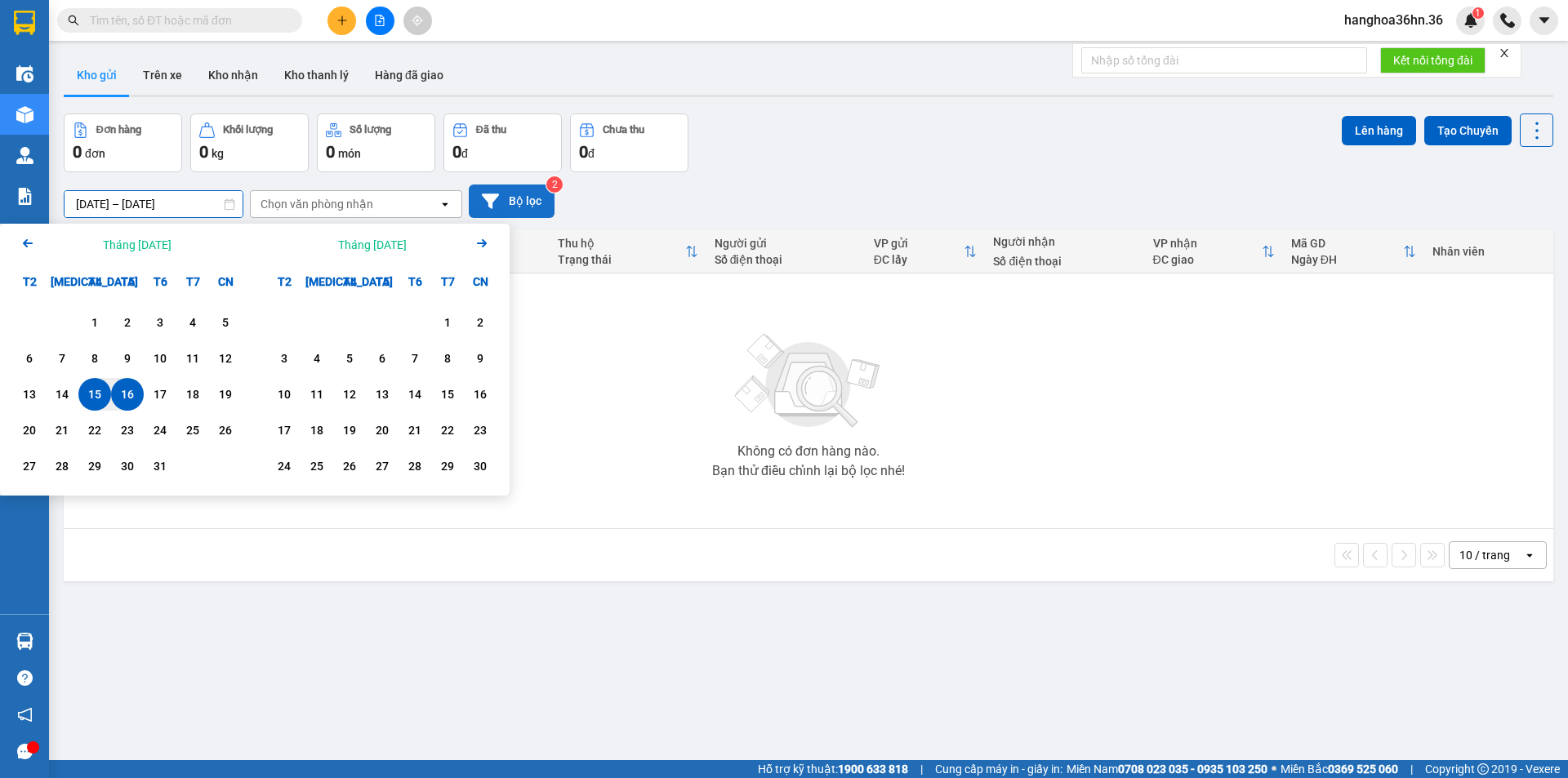
click at [510, 203] on button "Bộ lọc" at bounding box center [511, 201] width 86 height 33
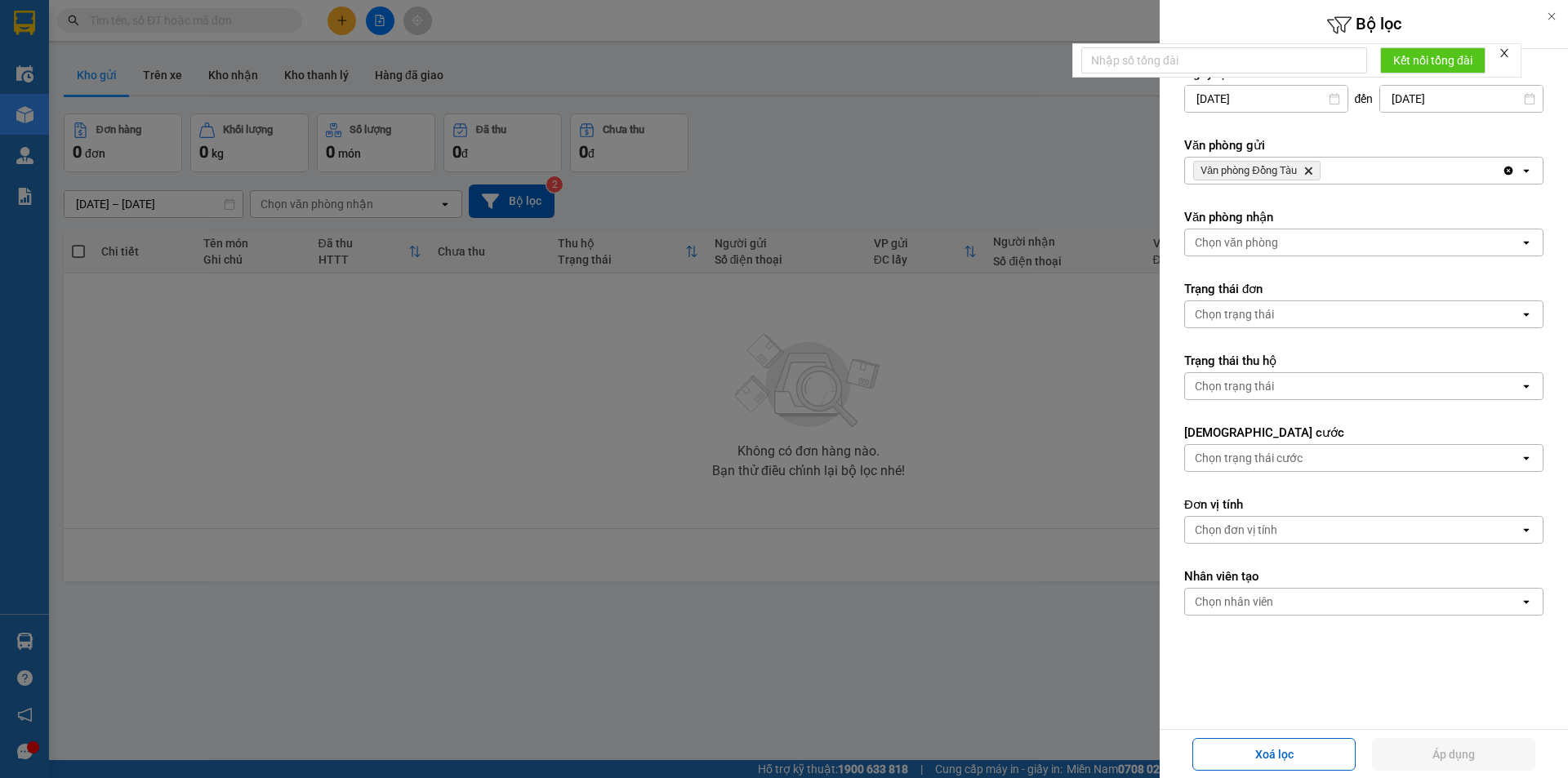
click at [1520, 176] on icon "open" at bounding box center [1526, 170] width 13 height 13
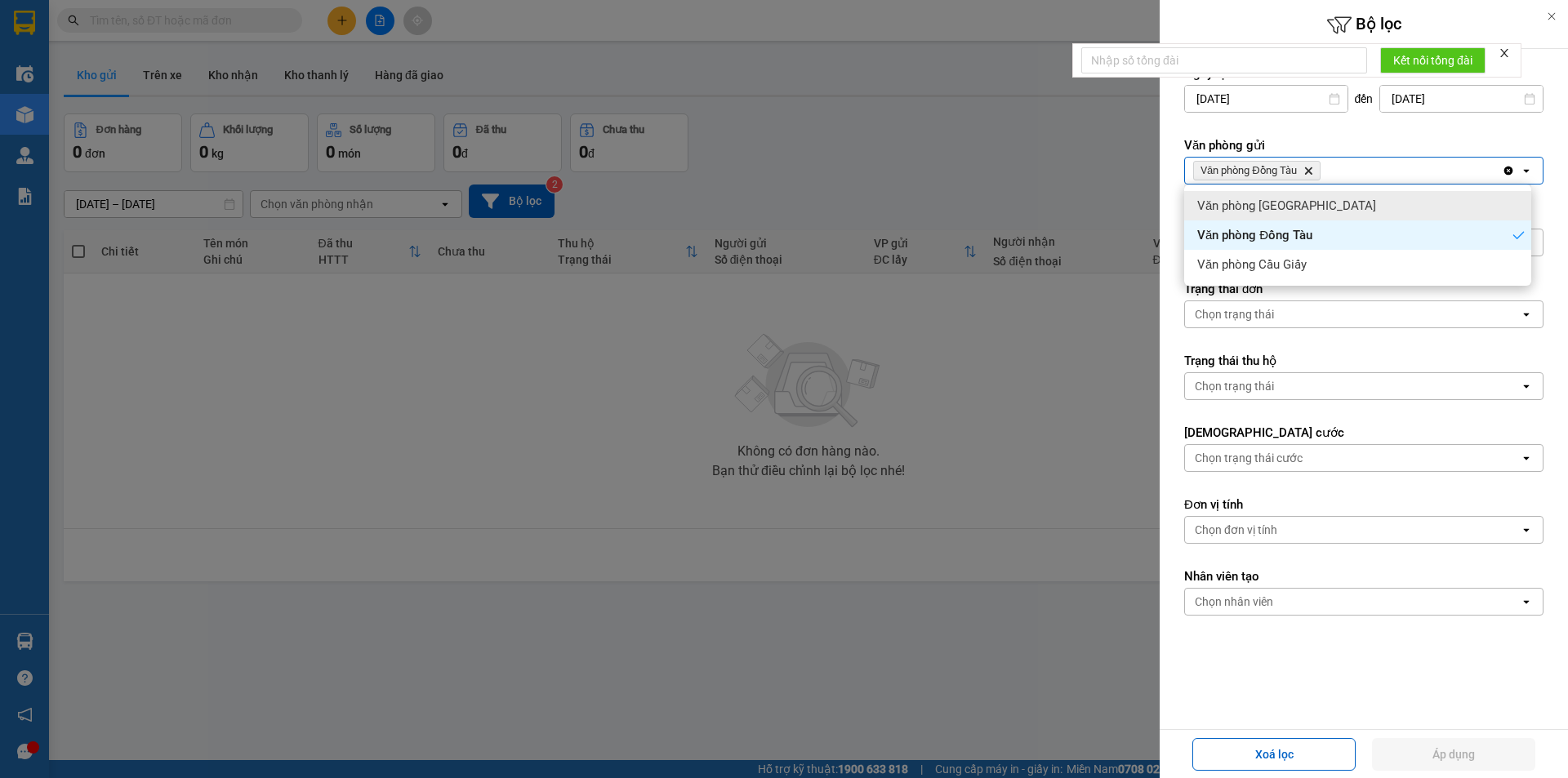
click at [1323, 208] on div "Văn phòng [GEOGRAPHIC_DATA]" at bounding box center [1358, 206] width 347 height 30
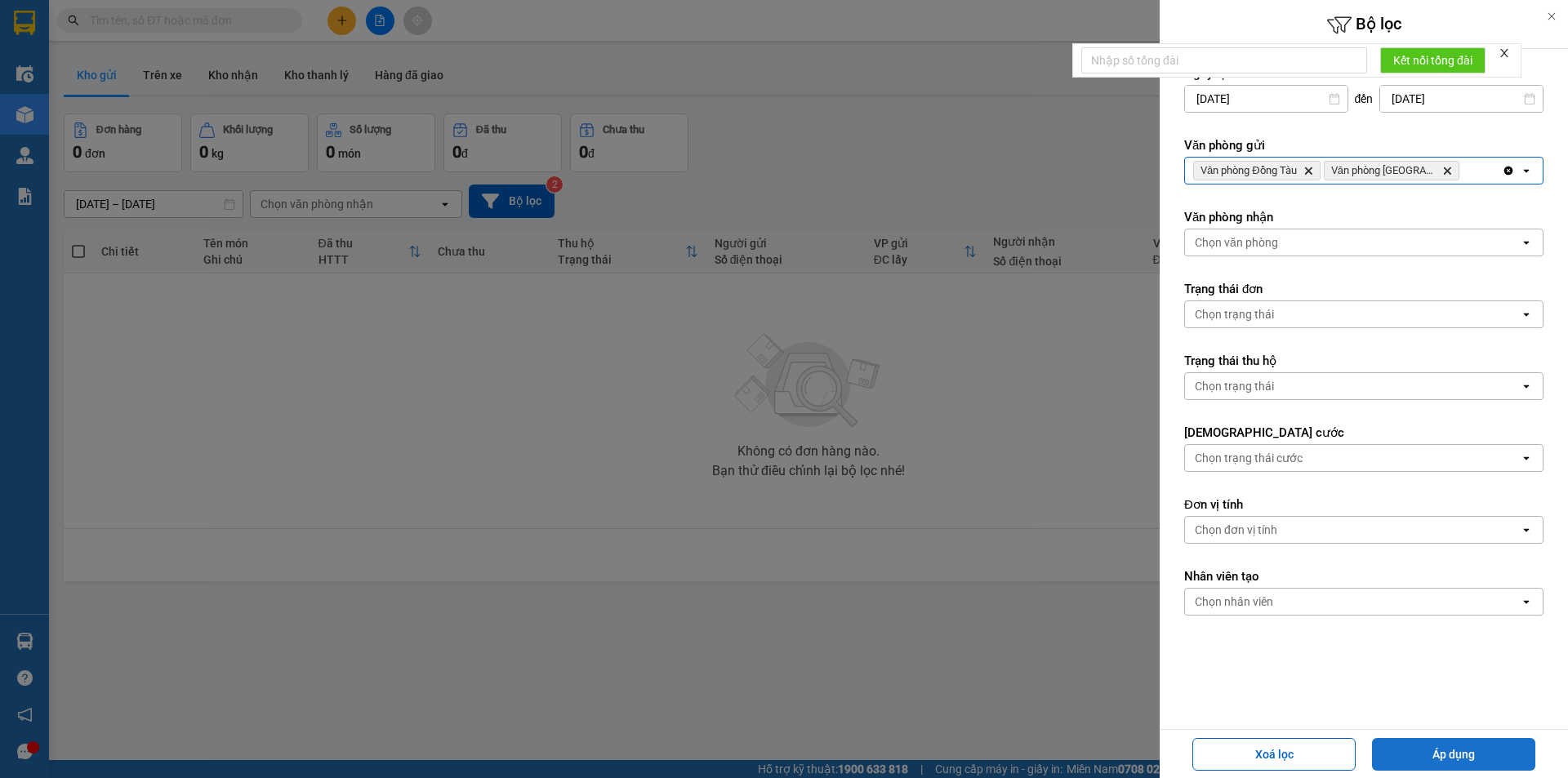
click at [1454, 748] on button "Áp dụng" at bounding box center [1453, 754] width 163 height 32
